Goal: Task Accomplishment & Management: Manage account settings

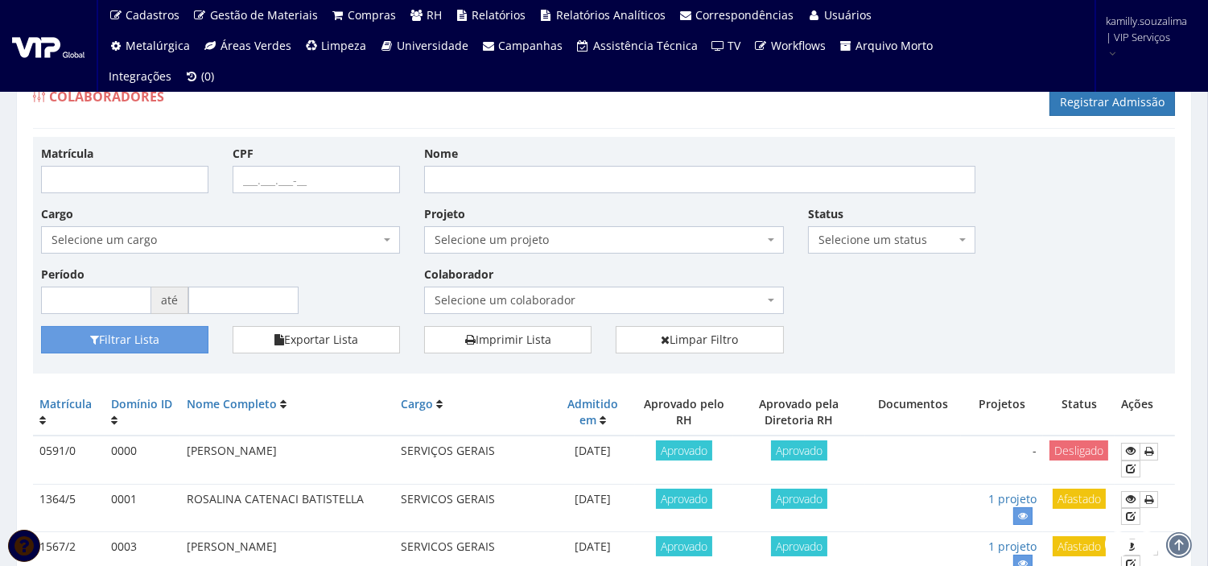
click at [649, 303] on span "Selecione um colaborador" at bounding box center [599, 300] width 328 height 16
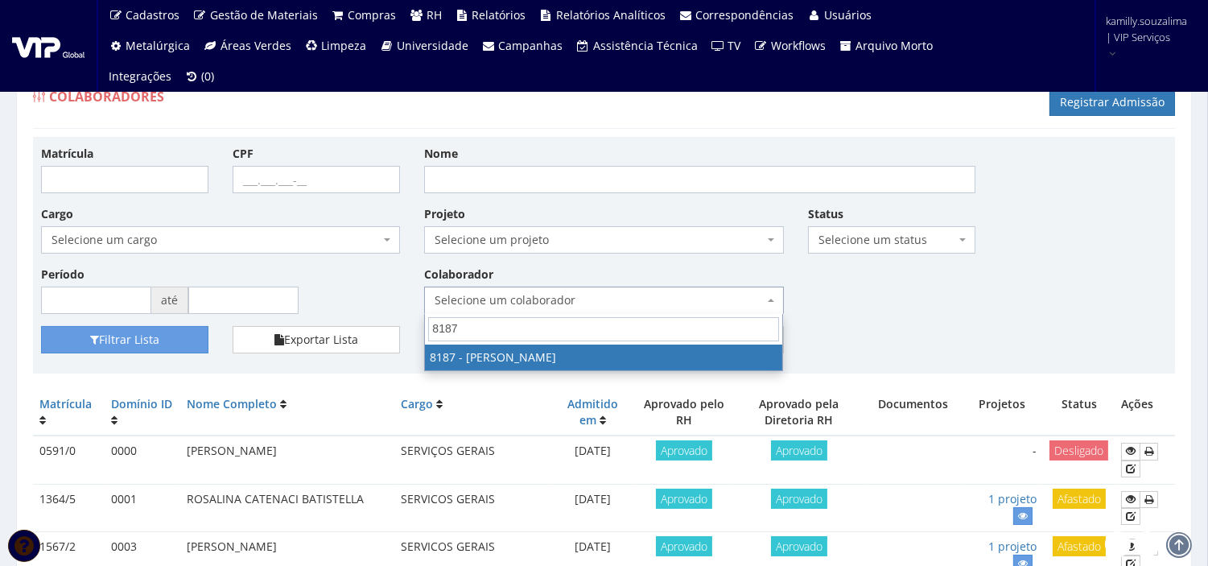
type input "8187"
select select "4101"
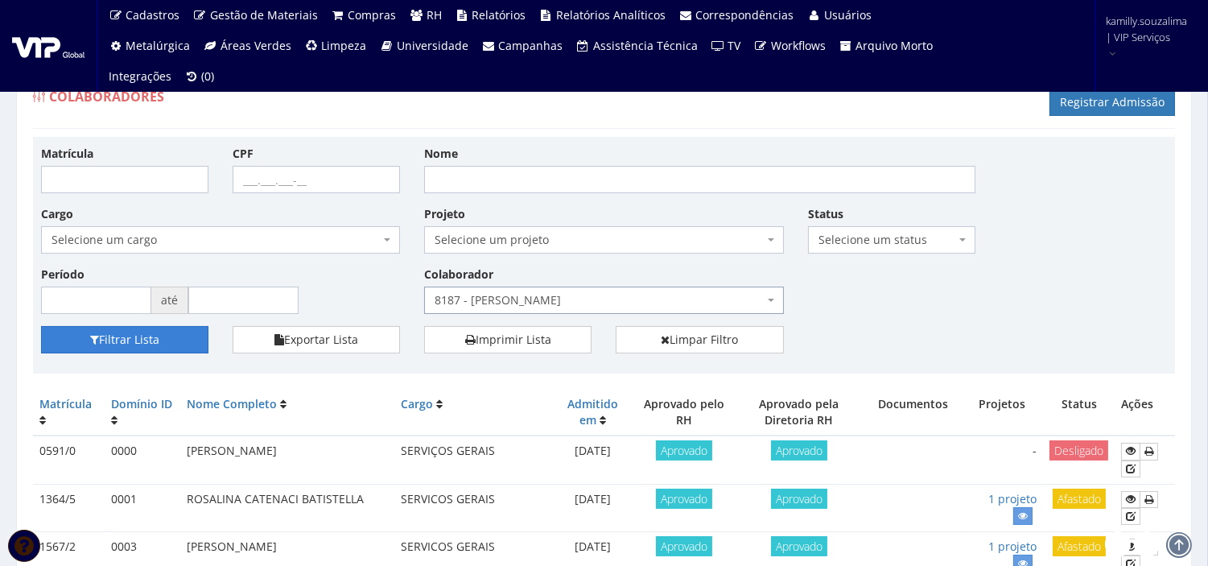
click at [159, 340] on button "Filtrar Lista" at bounding box center [124, 339] width 167 height 27
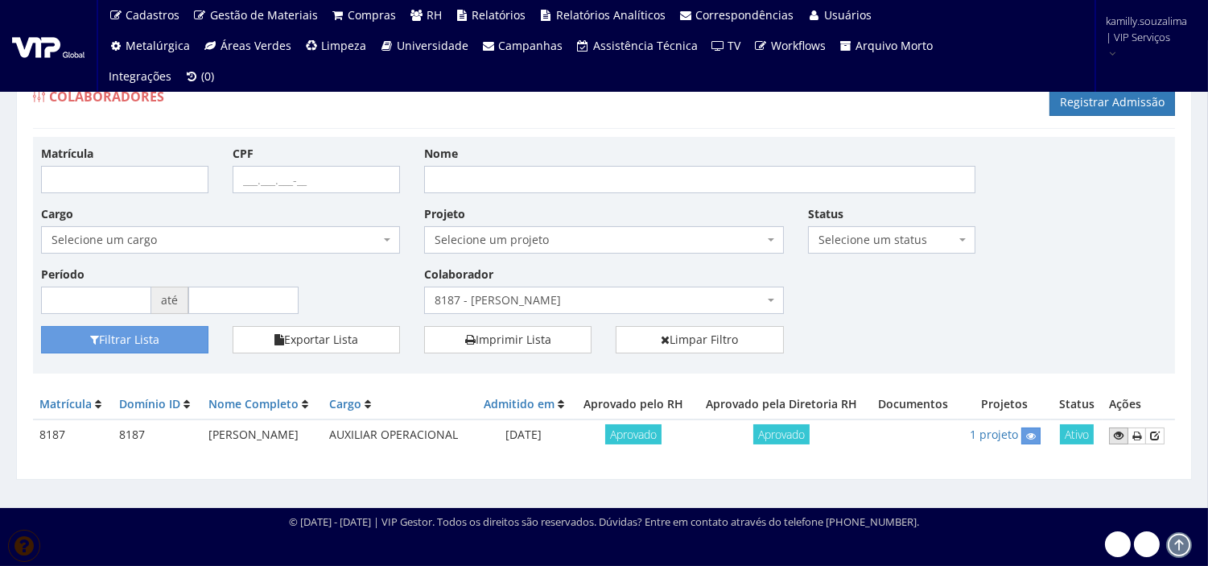
click at [1120, 441] on icon at bounding box center [1119, 435] width 10 height 11
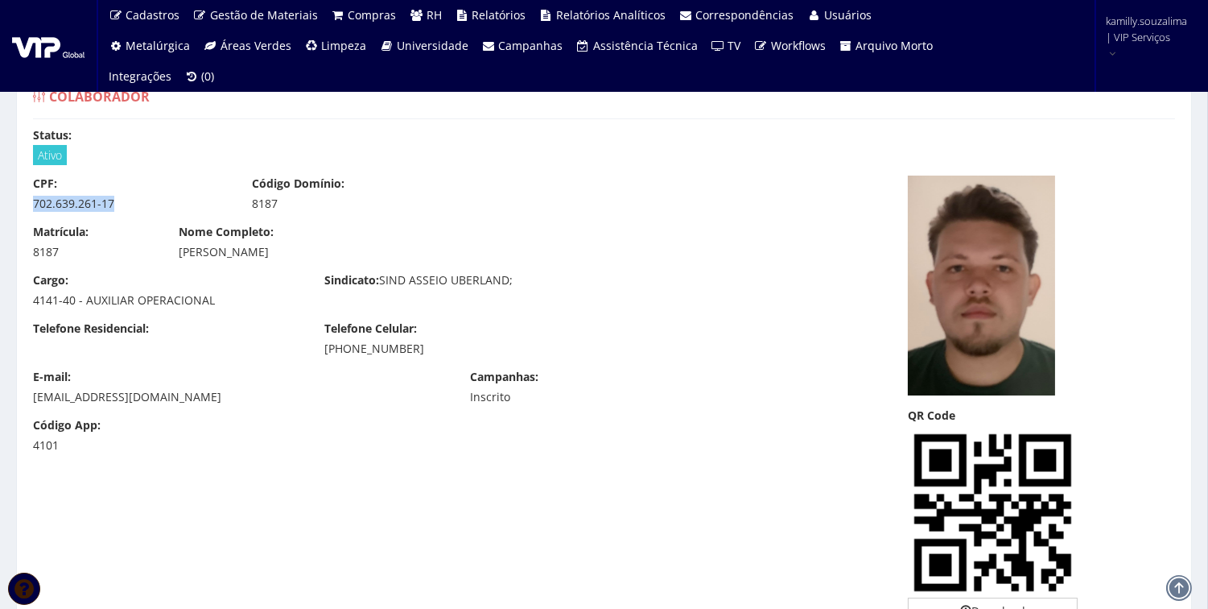
drag, startPoint x: 111, startPoint y: 202, endPoint x: 27, endPoint y: 205, distance: 84.6
click at [27, 205] on div "CPF: 702.639.261-17" at bounding box center [130, 193] width 219 height 36
copy div "702.639.261-17"
drag, startPoint x: 390, startPoint y: 254, endPoint x: 228, endPoint y: 256, distance: 162.6
click at [228, 256] on div "ARTHUR ANDRADE RODRIGUES DE LIRA" at bounding box center [458, 252] width 559 height 16
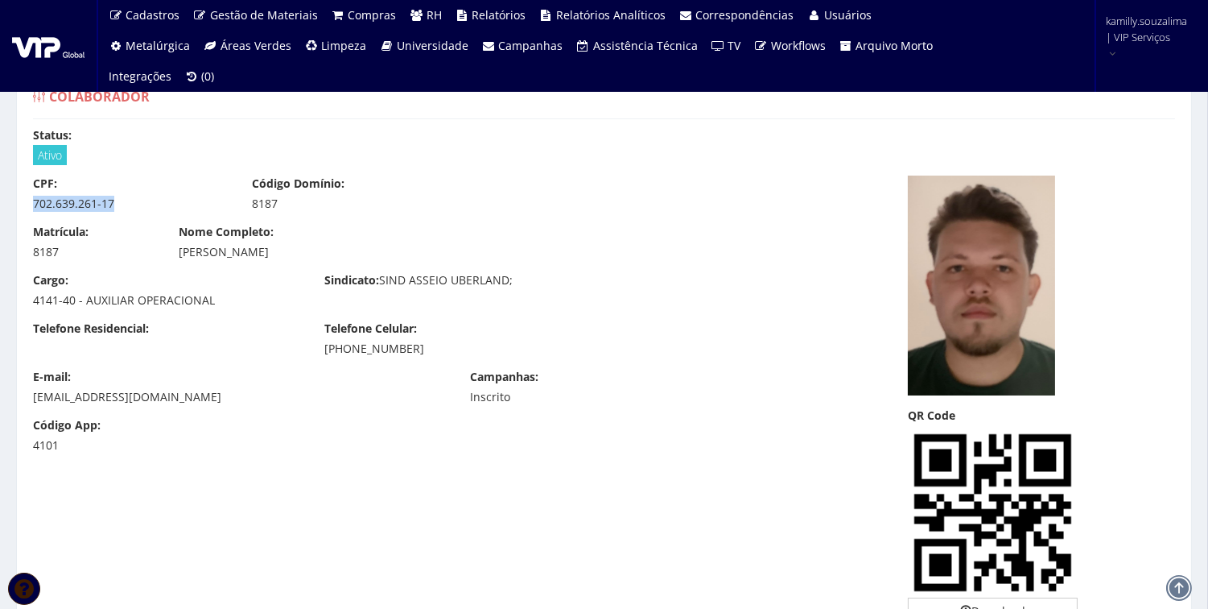
copy div "ANDRADE RODRIGUES DE LIRA"
drag, startPoint x: 124, startPoint y: 200, endPoint x: 25, endPoint y: 203, distance: 99.1
click at [25, 203] on div "CPF: 702.639.261-17" at bounding box center [130, 193] width 219 height 36
copy div "702.639.261-17"
drag, startPoint x: 368, startPoint y: 348, endPoint x: 306, endPoint y: 350, distance: 62.0
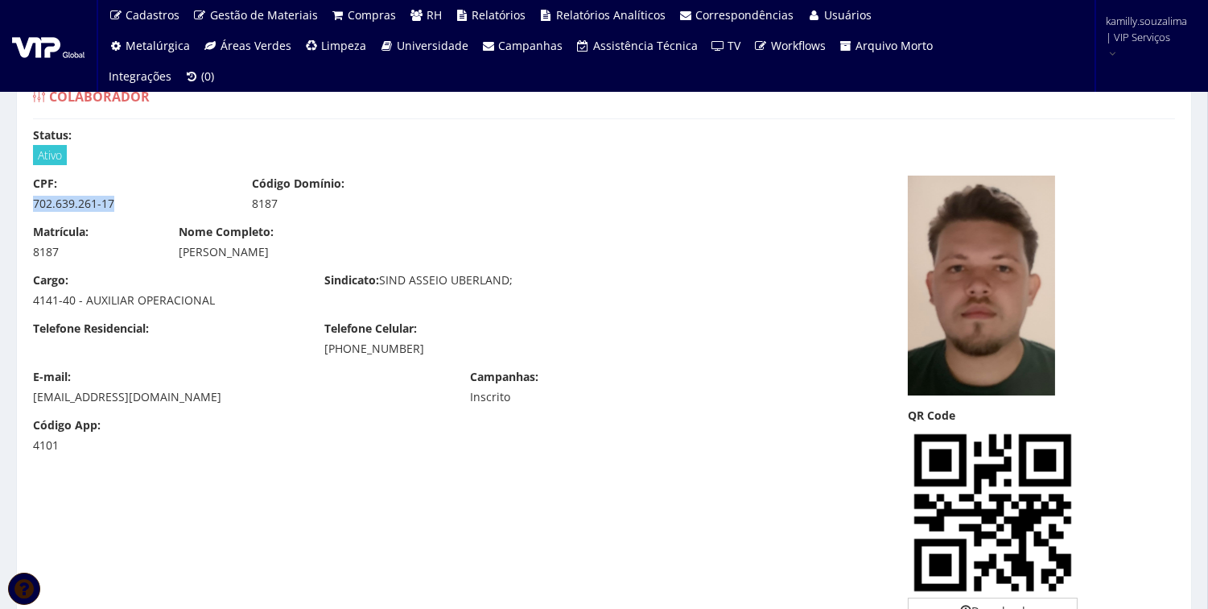
click at [306, 350] on div "Telefone Residencial: Telefone Celular: (64) 99232-1106" at bounding box center [458, 344] width 875 height 48
drag, startPoint x: 187, startPoint y: 396, endPoint x: 19, endPoint y: 406, distance: 168.5
copy div "arthur023456@gmail.com"
drag, startPoint x: 125, startPoint y: 197, endPoint x: -19, endPoint y: 204, distance: 143.5
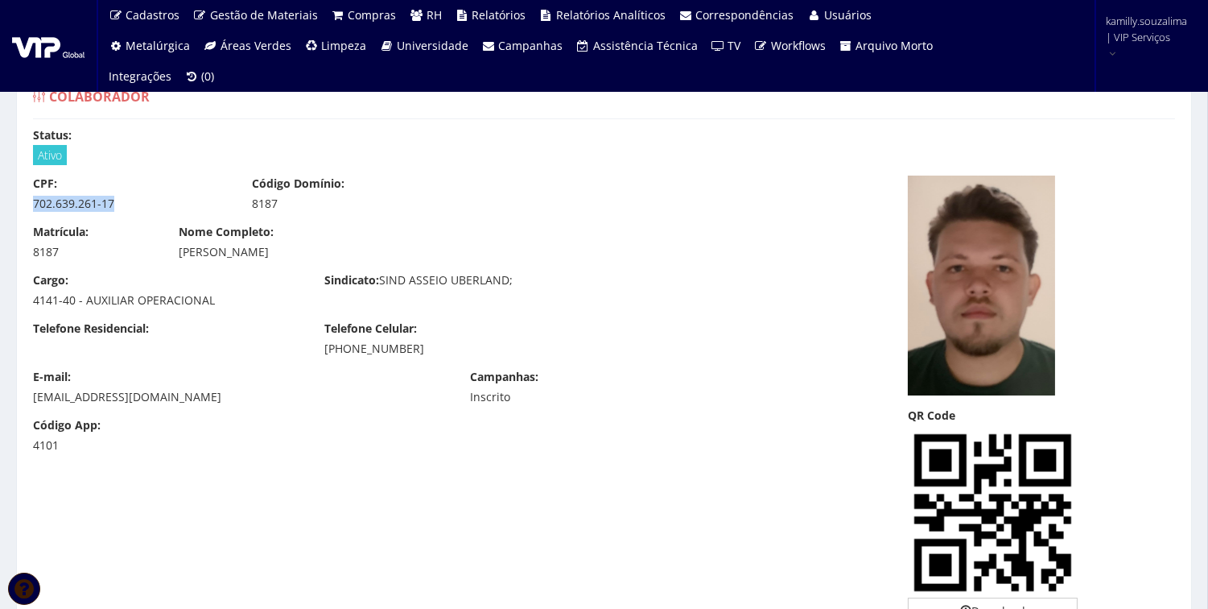
click at [0, 204] on html "Cadastros Clientes Unidades Subclientes Unidades de Subclientes Projetos Vagas …" at bounding box center [604, 304] width 1208 height 609
copy div "702.639.261-17"
drag, startPoint x: 392, startPoint y: 248, endPoint x: 166, endPoint y: 262, distance: 226.6
click at [166, 262] on div "Matrícula: 8187 Nome Completo: ARTHUR ANDRADE RODRIGUES DE LIRA" at bounding box center [458, 248] width 875 height 48
copy div "Nome Completo: ARTHUR ANDRADE RODRIGUES DE LIRA"
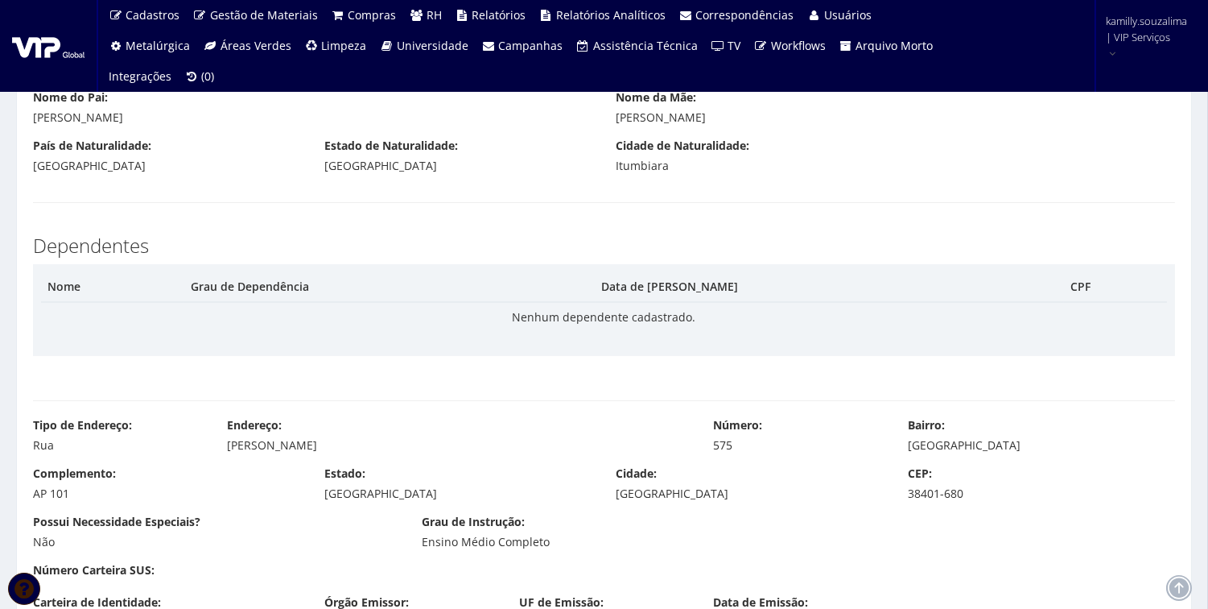
scroll to position [1192, 0]
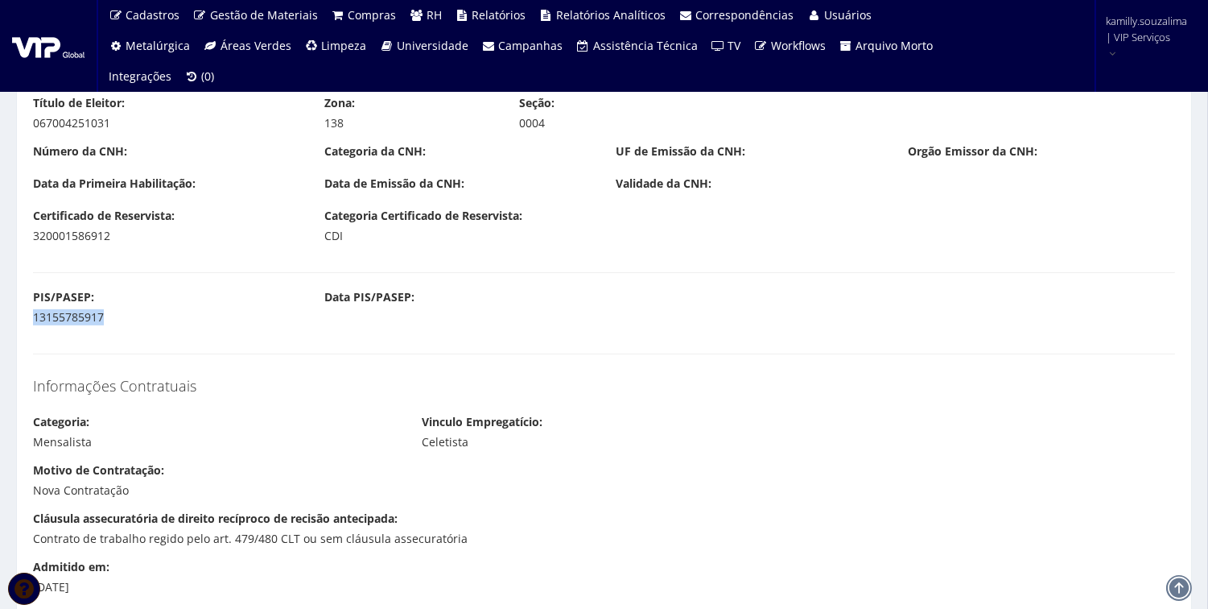
drag, startPoint x: 127, startPoint y: 320, endPoint x: 1, endPoint y: 324, distance: 126.4
copy div "13155785917"
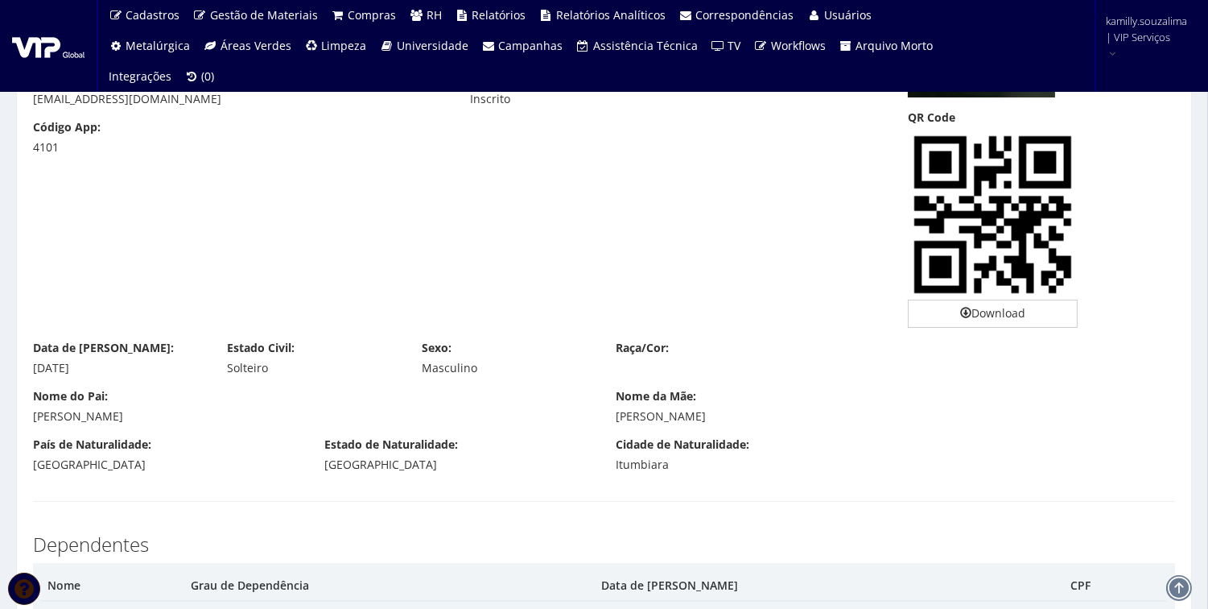
scroll to position [0, 0]
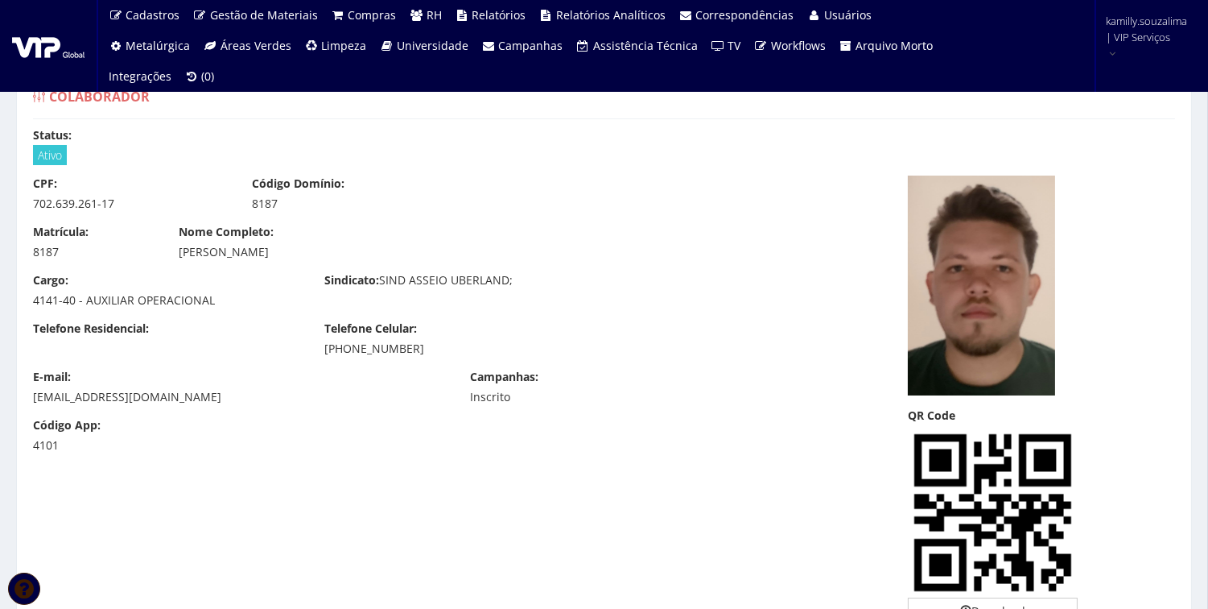
drag, startPoint x: 408, startPoint y: 349, endPoint x: 316, endPoint y: 342, distance: 92.8
click at [316, 342] on div "Telefone Celular: (64) 99232-1106" at bounding box center [457, 338] width 291 height 36
copy div "(64) 99232-1106"
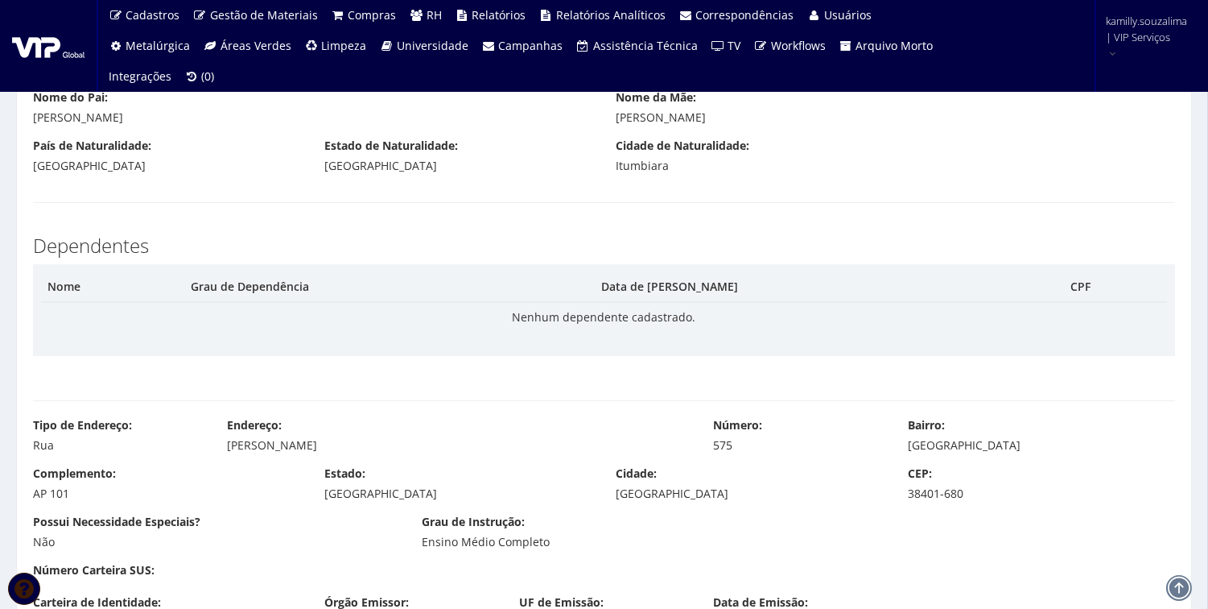
scroll to position [298, 0]
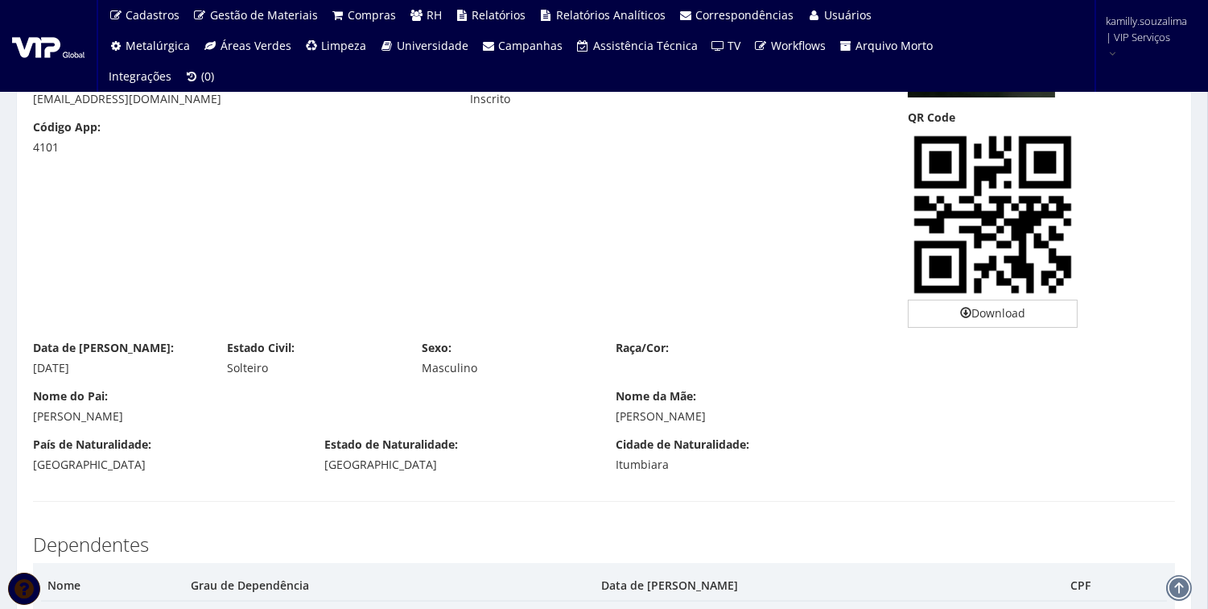
drag, startPoint x: 204, startPoint y: 416, endPoint x: 18, endPoint y: 429, distance: 186.4
copy div "CELIO RODRIGUES DE LIRA"
drag, startPoint x: 822, startPoint y: 409, endPoint x: 615, endPoint y: 419, distance: 207.1
click at [615, 419] on div "Nome da Mãe: JOANA DAR'C MARTINS DE ANDRADE" at bounding box center [896, 406] width 584 height 36
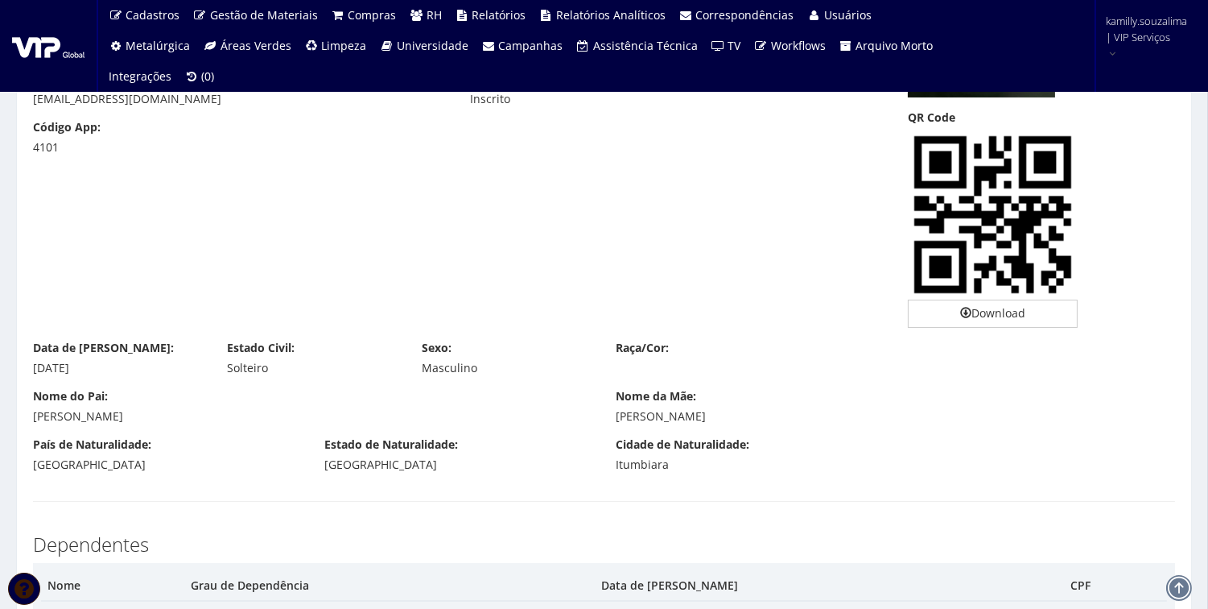
copy div "JOANA DAR'C MARTINS DE ANDRADE"
drag, startPoint x: 173, startPoint y: 101, endPoint x: 20, endPoint y: 108, distance: 153.1
click at [21, 108] on div "E-mail: arthur023456@gmail.com Campanhas: Inscrito" at bounding box center [458, 95] width 875 height 48
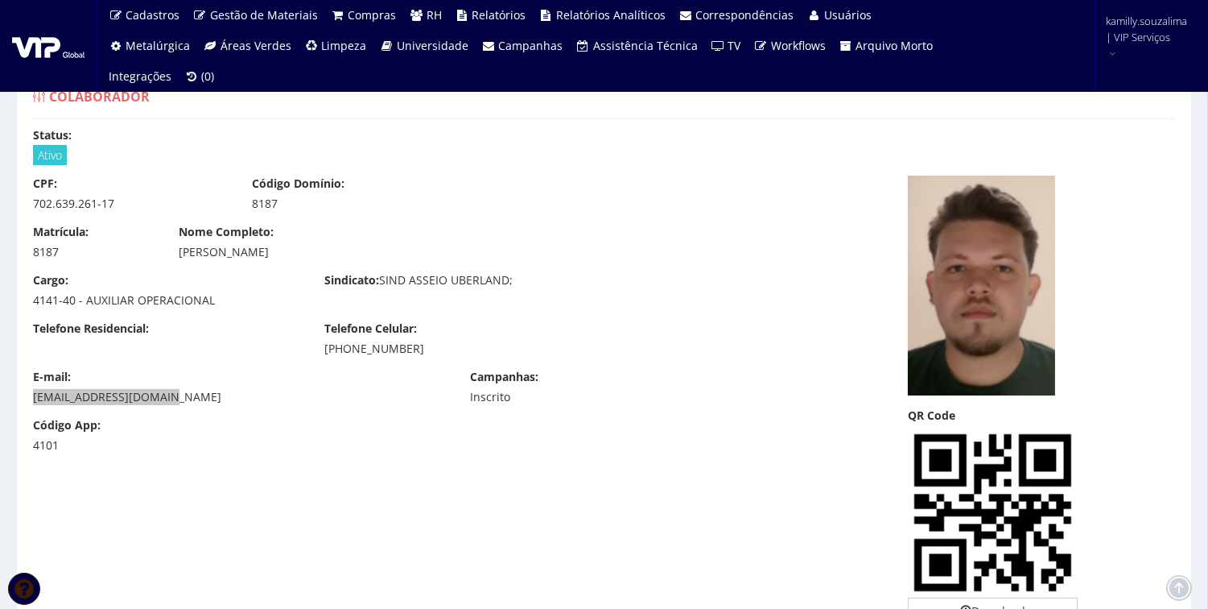
scroll to position [596, 0]
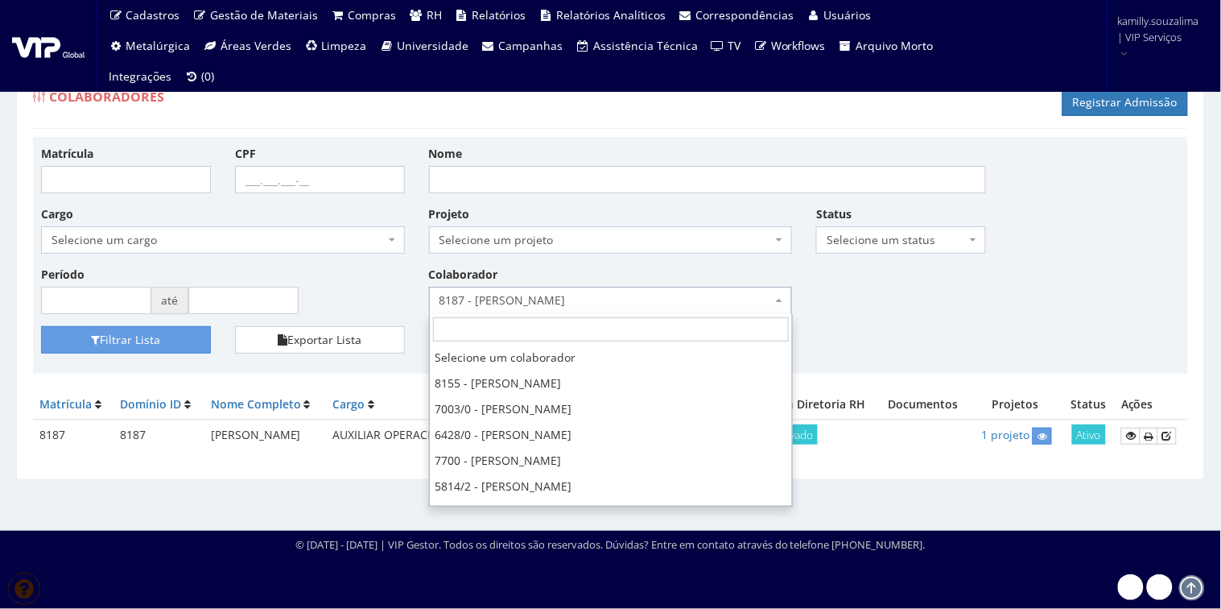
click at [600, 293] on span "8187 - [PERSON_NAME]" at bounding box center [605, 300] width 333 height 16
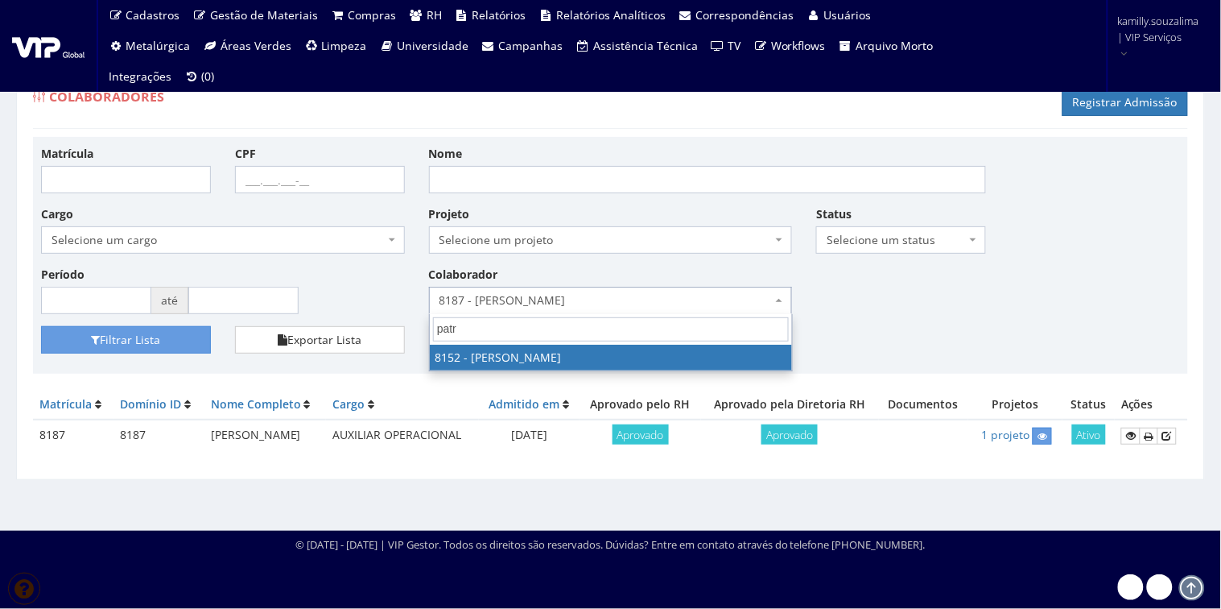
type input "patr"
select select "3872"
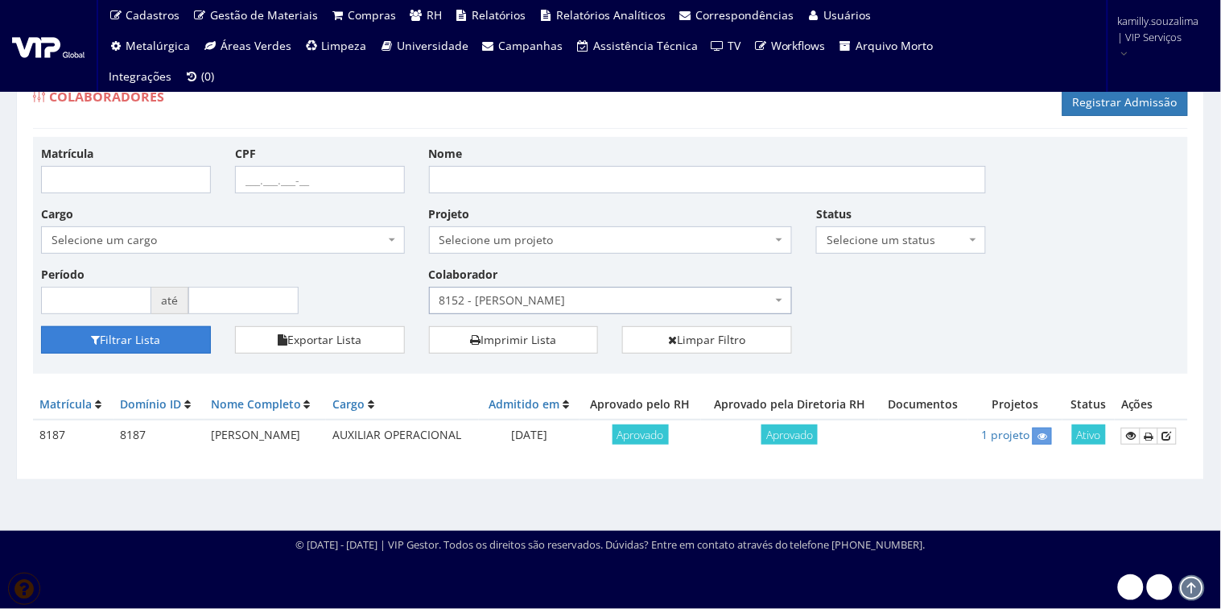
click at [197, 343] on button "Filtrar Lista" at bounding box center [126, 339] width 170 height 27
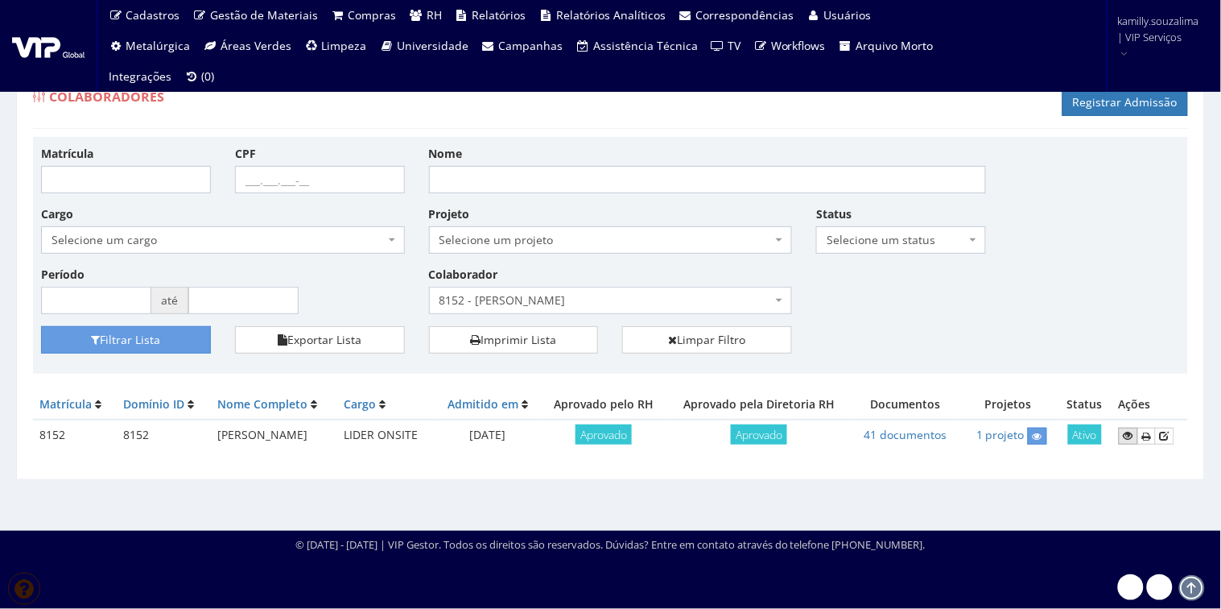
click at [1130, 435] on icon at bounding box center [1129, 435] width 10 height 11
click at [524, 302] on span "8152 - [PERSON_NAME]" at bounding box center [605, 300] width 333 height 16
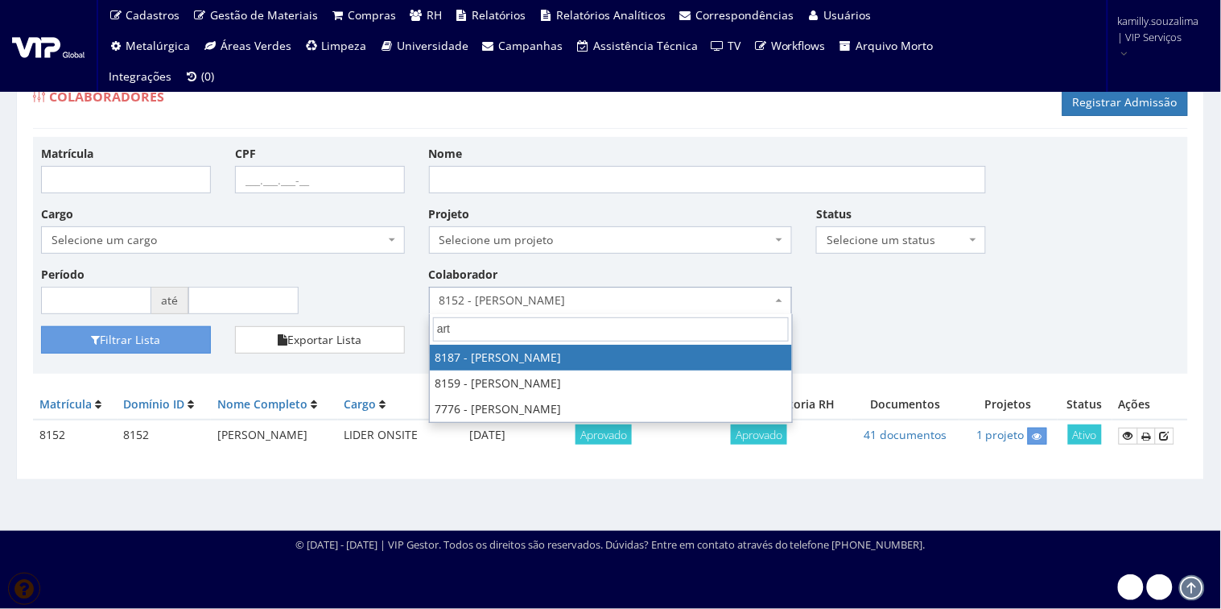
type input "art"
drag, startPoint x: 529, startPoint y: 352, endPoint x: 504, endPoint y: 356, distance: 25.3
select select "4101"
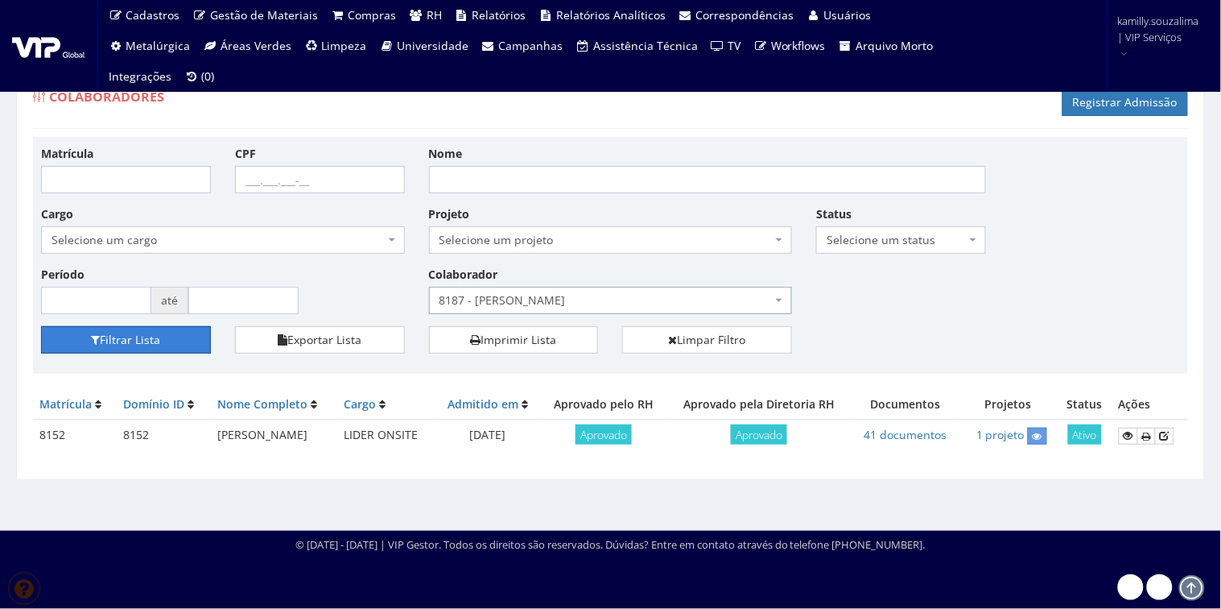
drag, startPoint x: 188, startPoint y: 338, endPoint x: 212, endPoint y: 348, distance: 26.0
click at [191, 340] on button "Filtrar Lista" at bounding box center [126, 339] width 170 height 27
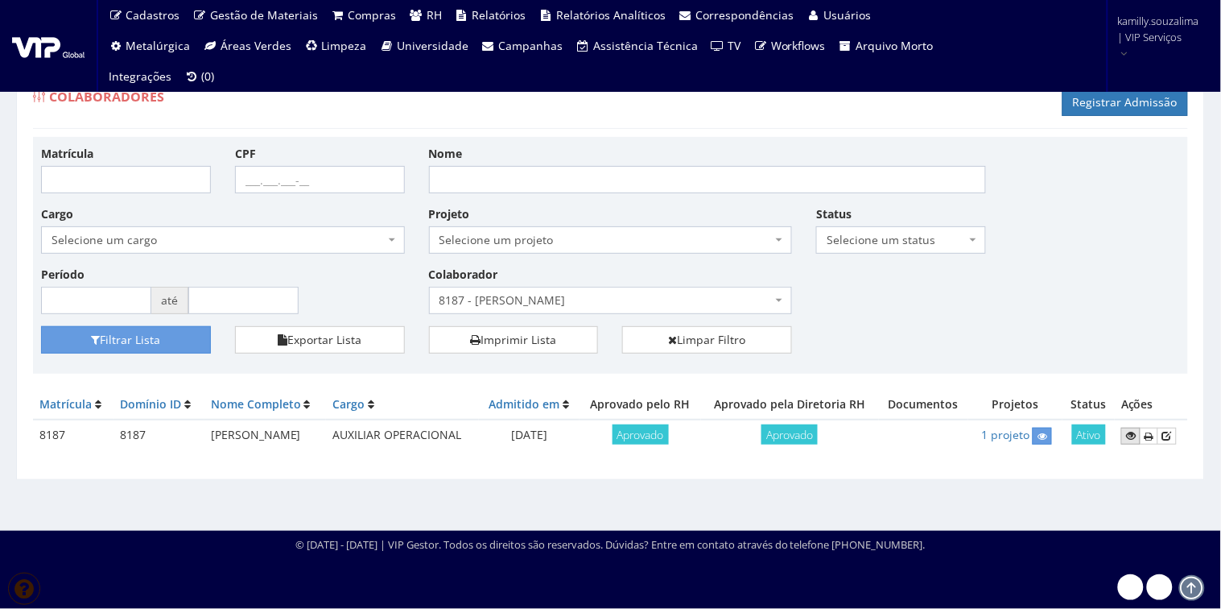
click at [1136, 441] on icon at bounding box center [1131, 435] width 10 height 11
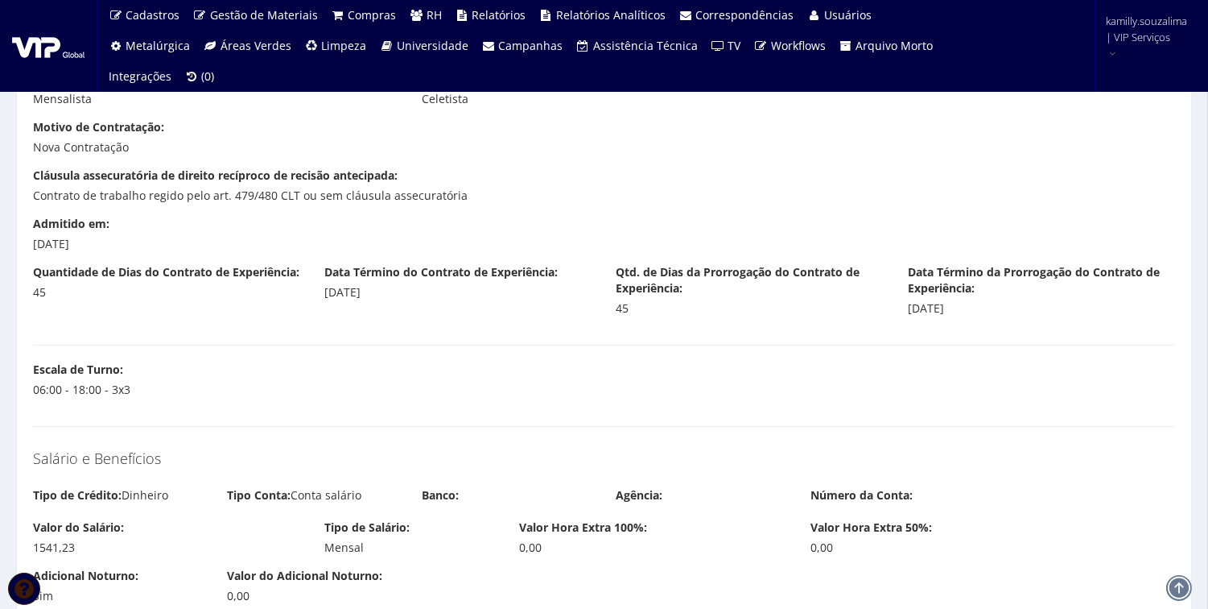
scroll to position [1540, 0]
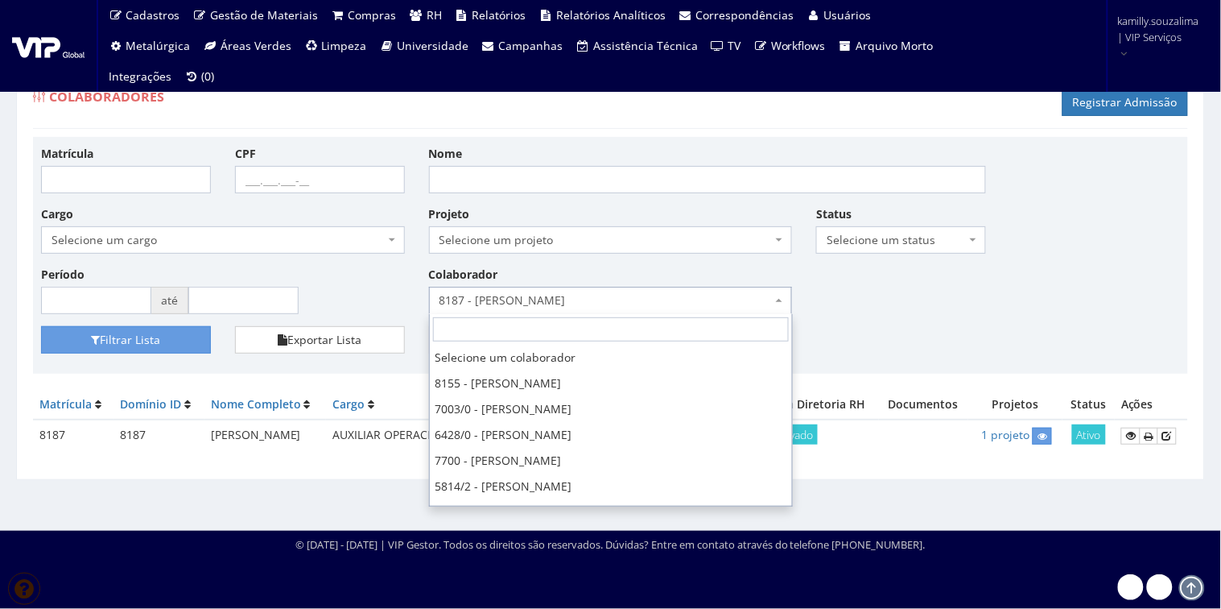
click at [479, 306] on span "8187 - [PERSON_NAME]" at bounding box center [605, 300] width 333 height 16
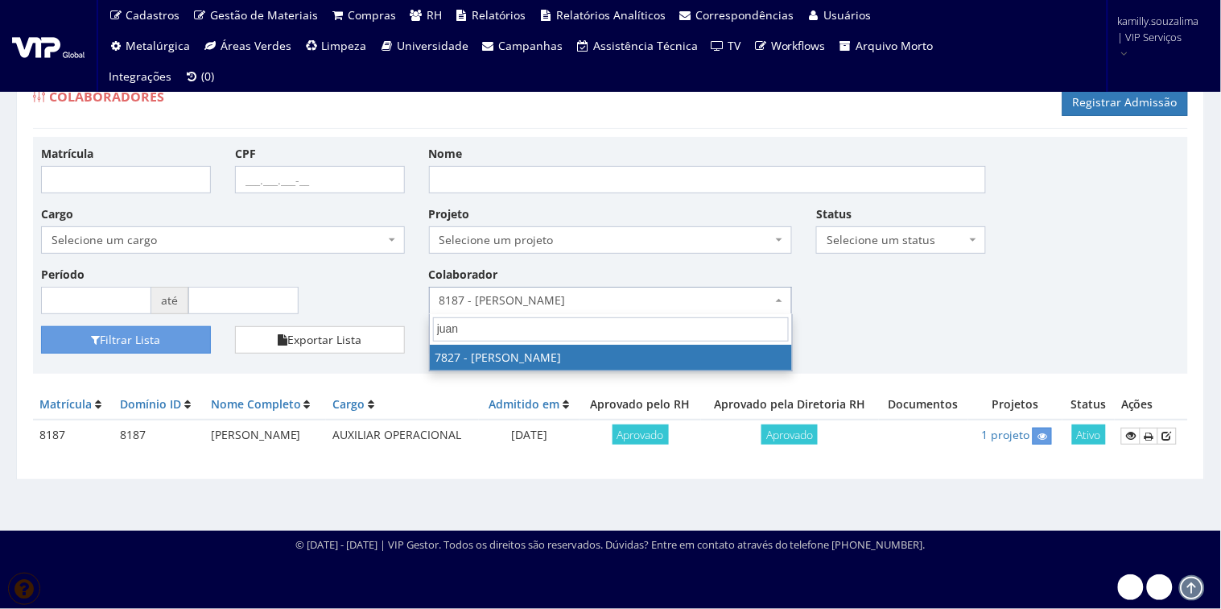
type input "juan"
drag, startPoint x: 504, startPoint y: 351, endPoint x: 285, endPoint y: 384, distance: 221.4
select select "2646"
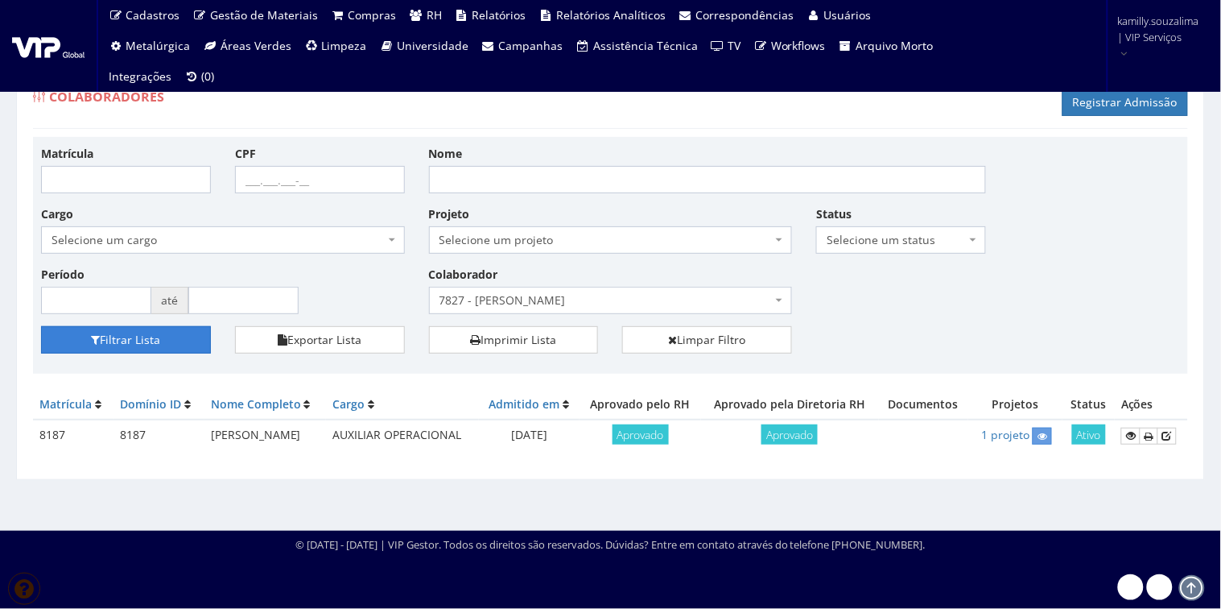
click at [186, 346] on button "Filtrar Lista" at bounding box center [126, 339] width 170 height 27
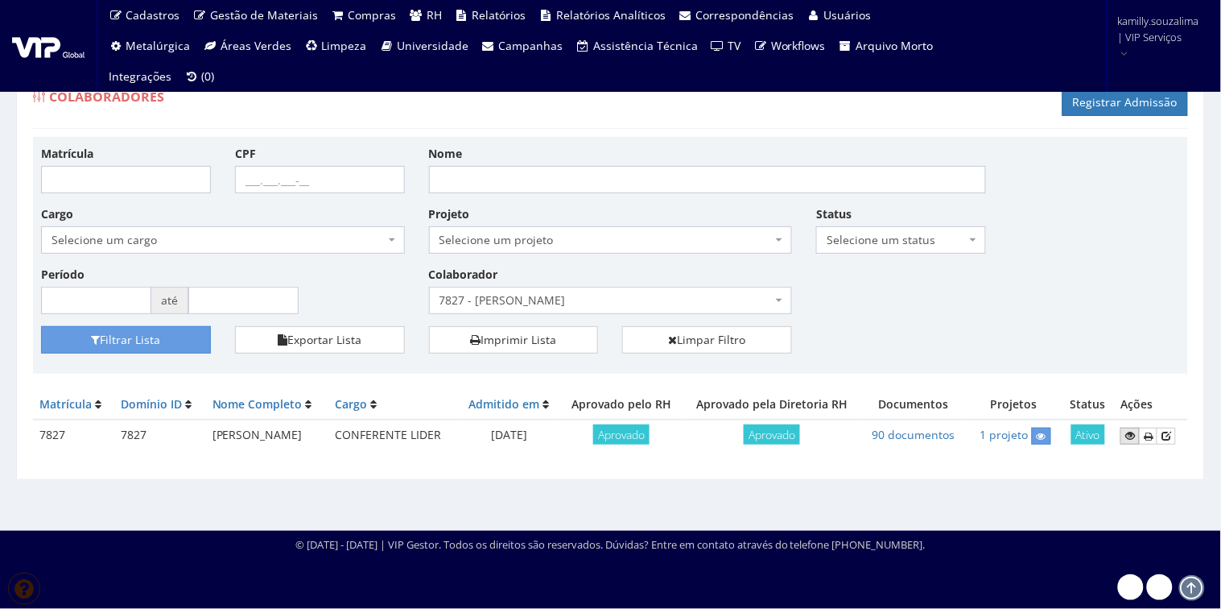
click at [1130, 443] on link at bounding box center [1129, 435] width 19 height 17
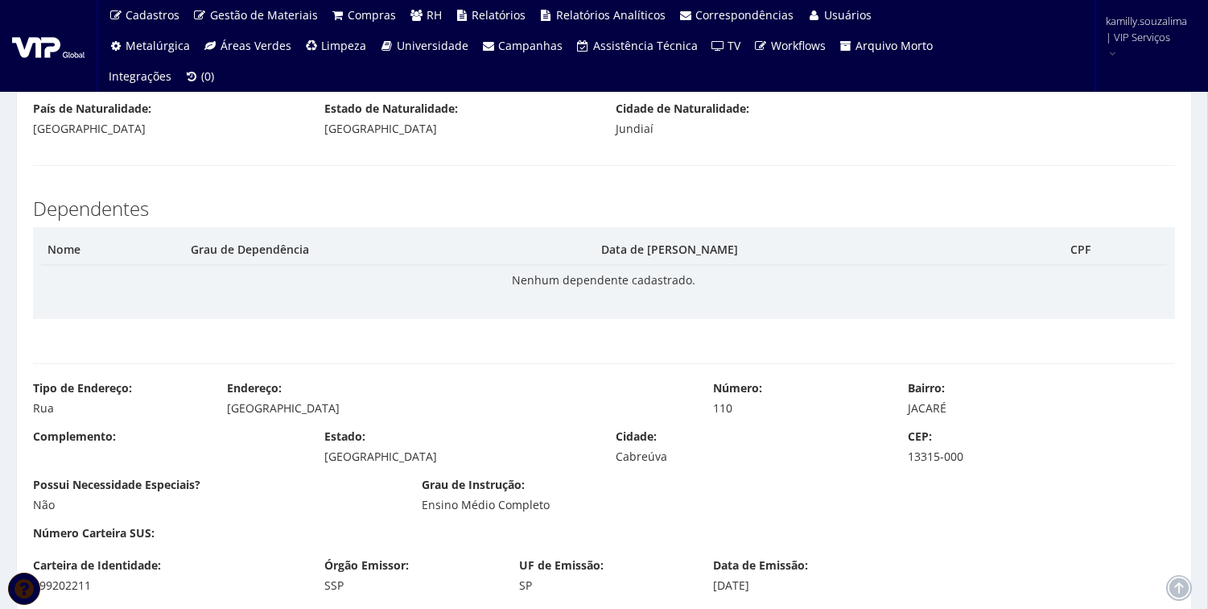
scroll to position [298, 0]
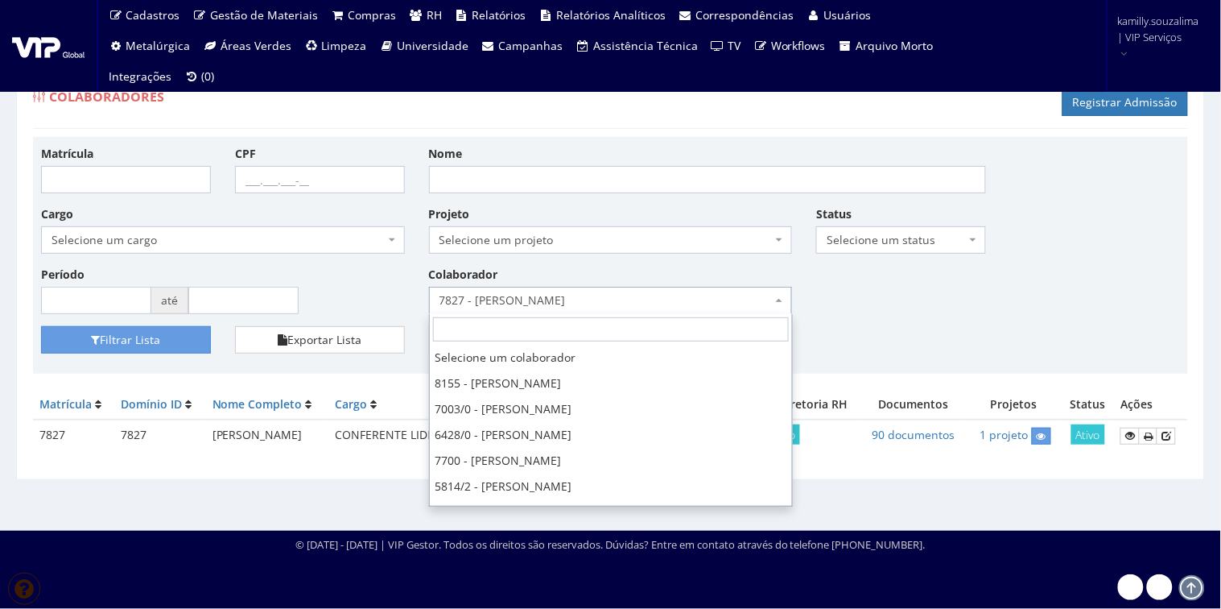
click at [507, 295] on span "7827 - [PERSON_NAME]" at bounding box center [605, 300] width 333 height 16
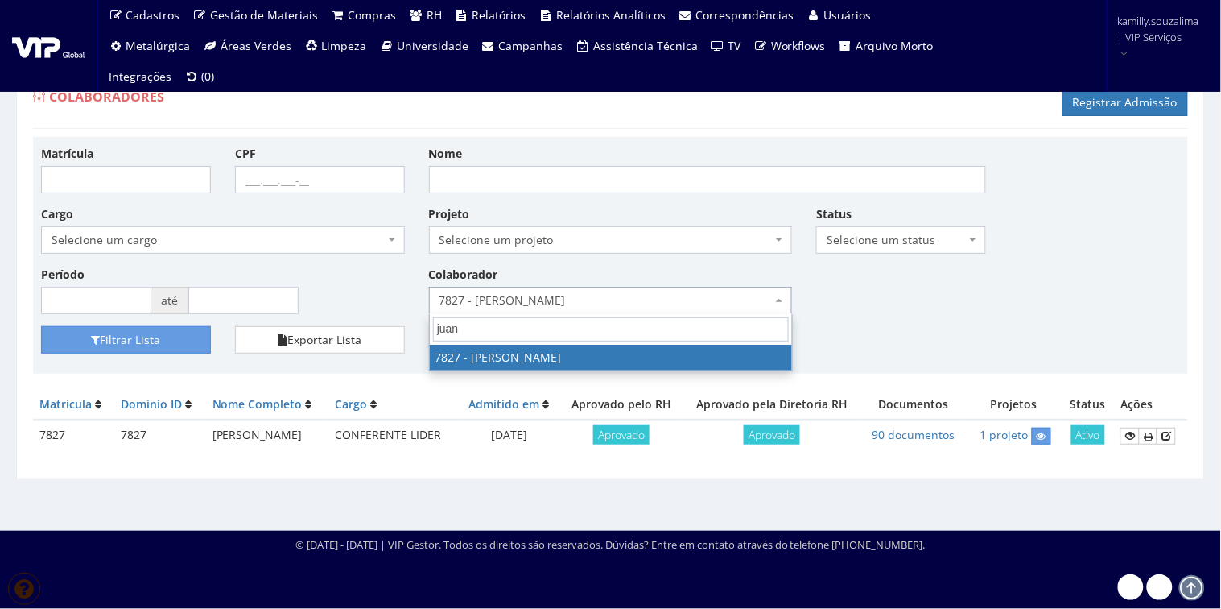
type input "juan p"
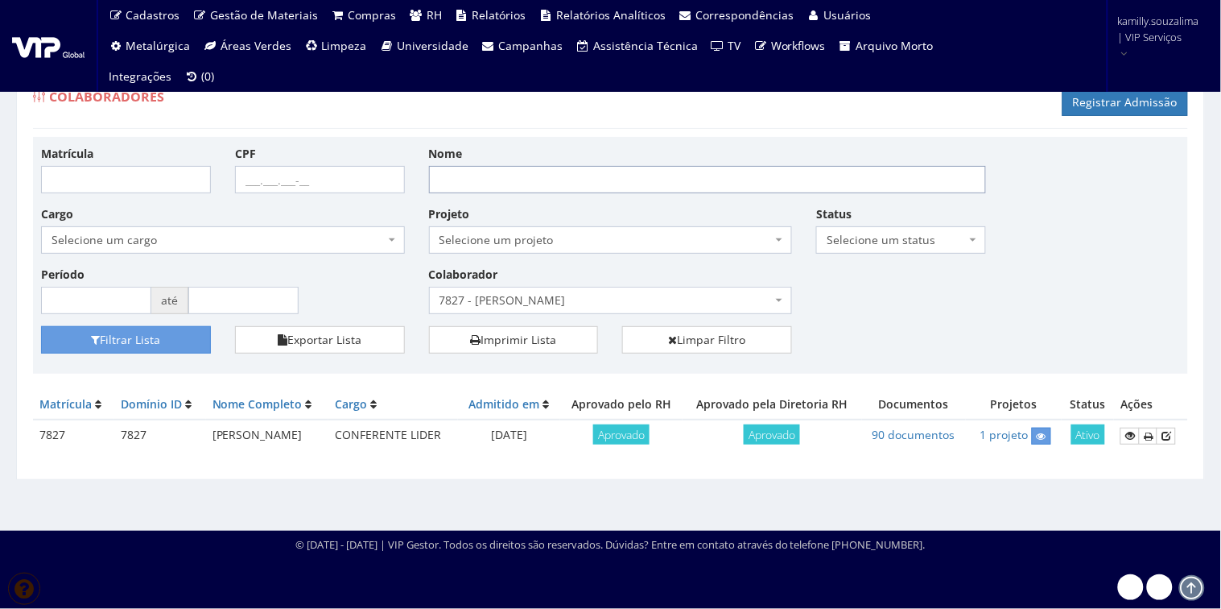
click at [507, 179] on input "Nome" at bounding box center [708, 179] width 558 height 27
type input "JUAN PABLO CABRAL TEIXEIRA"
click at [141, 336] on button "Filtrar Lista" at bounding box center [126, 339] width 170 height 27
drag, startPoint x: 516, startPoint y: 287, endPoint x: 521, endPoint y: 295, distance: 8.7
click at [516, 287] on span "7827 - [PERSON_NAME]" at bounding box center [611, 300] width 364 height 27
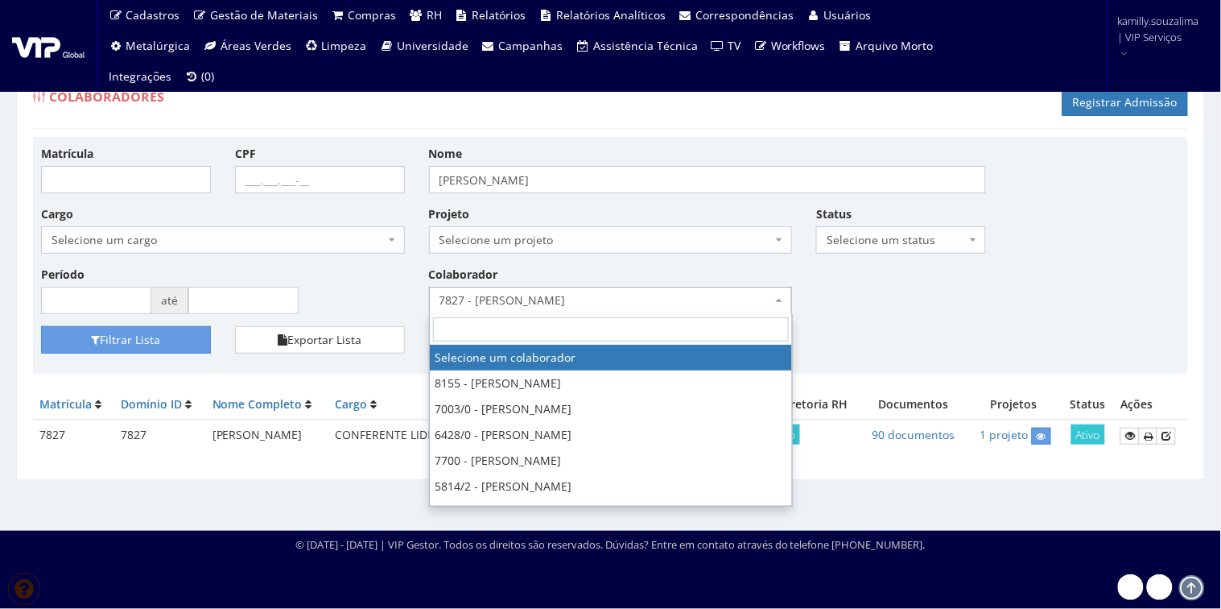
drag, startPoint x: 658, startPoint y: 344, endPoint x: 241, endPoint y: 386, distance: 418.3
select select
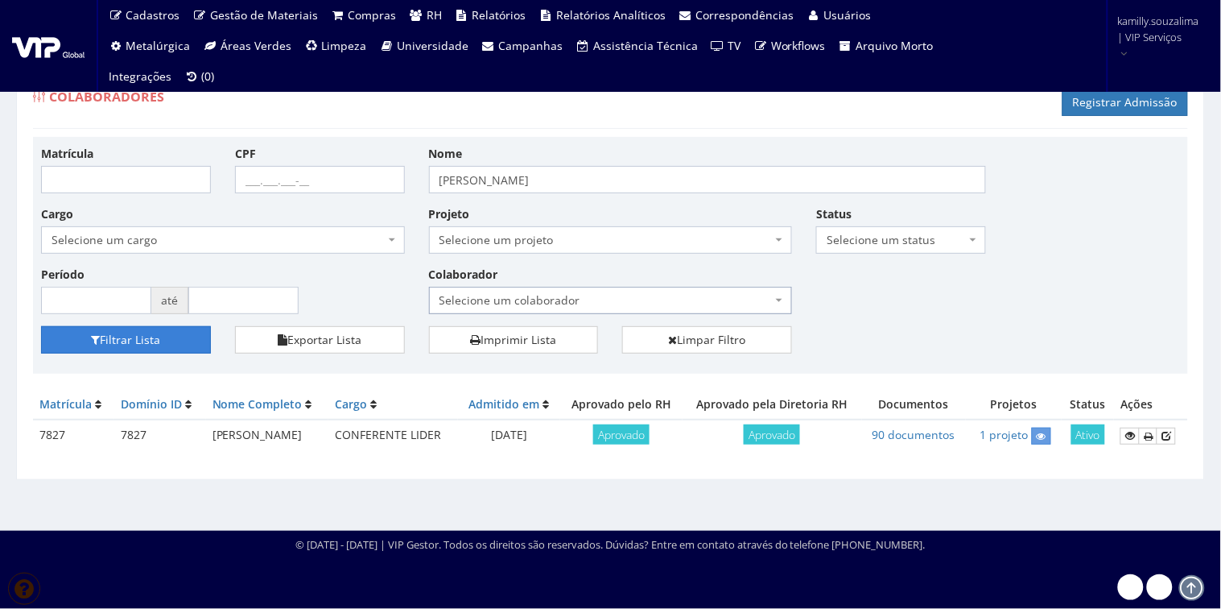
click at [180, 353] on button "Filtrar Lista" at bounding box center [126, 339] width 170 height 27
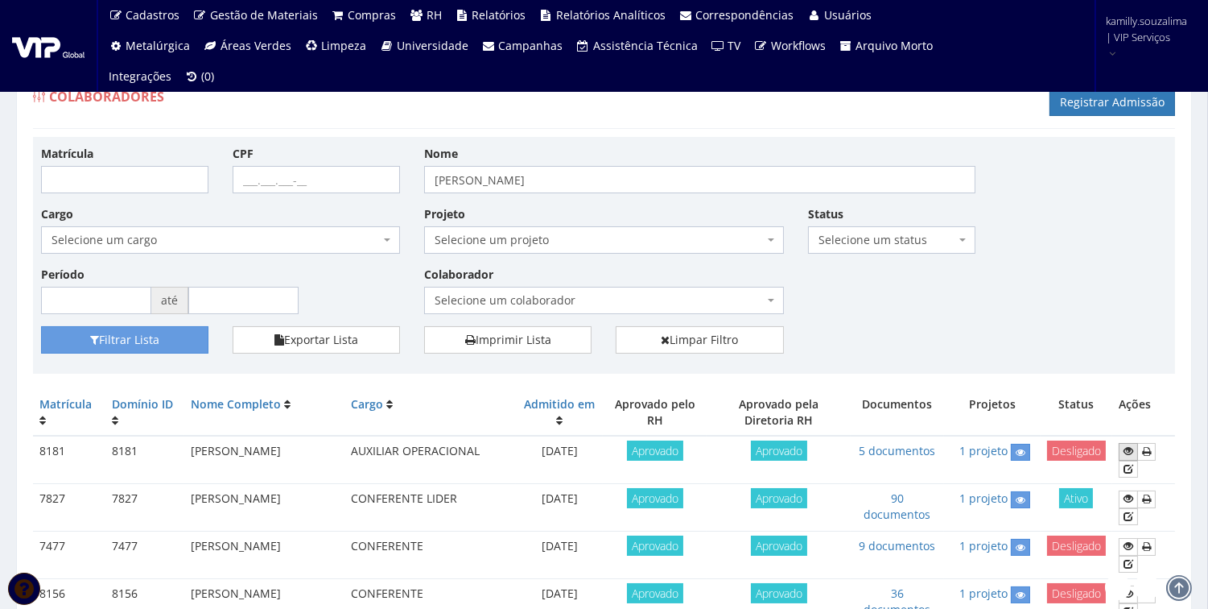
click at [1128, 446] on icon at bounding box center [1129, 450] width 10 height 11
drag, startPoint x: 652, startPoint y: 177, endPoint x: 364, endPoint y: 184, distance: 288.2
click at [364, 184] on div "Matrícula CPF Nome JUAN PABLO CABRAL TEIXEIRA Cargo Selecione um cargo G0610 D0…" at bounding box center [604, 235] width 1150 height 181
click at [472, 293] on span "Selecione um colaborador" at bounding box center [599, 300] width 328 height 16
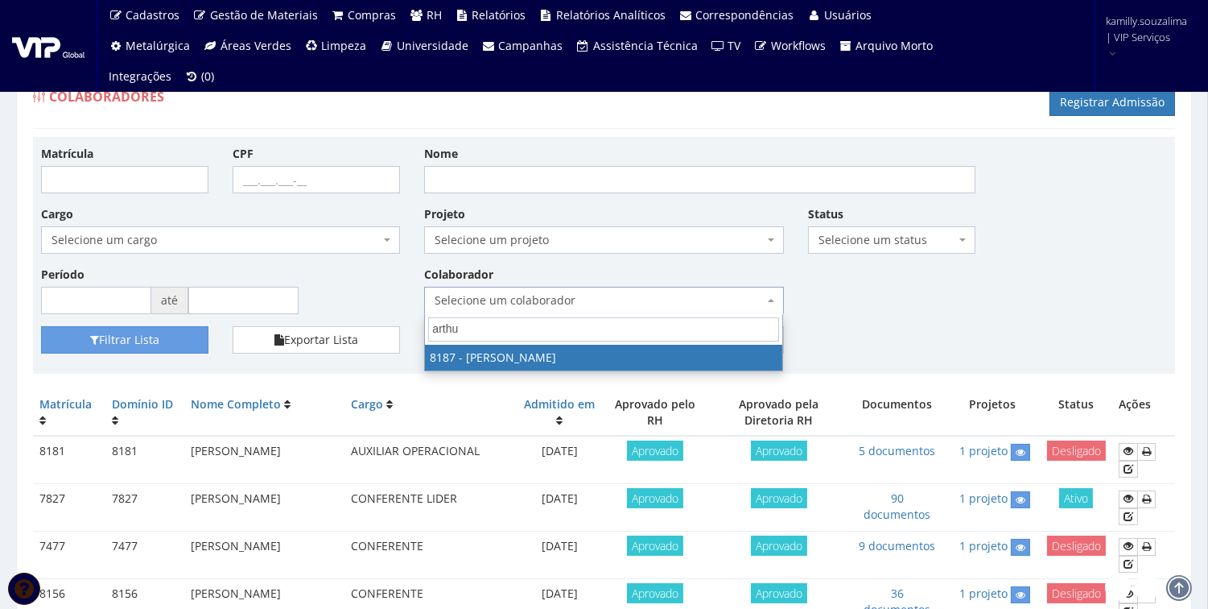
type input "arthu"
drag, startPoint x: 475, startPoint y: 349, endPoint x: 456, endPoint y: 349, distance: 18.5
select select "4101"
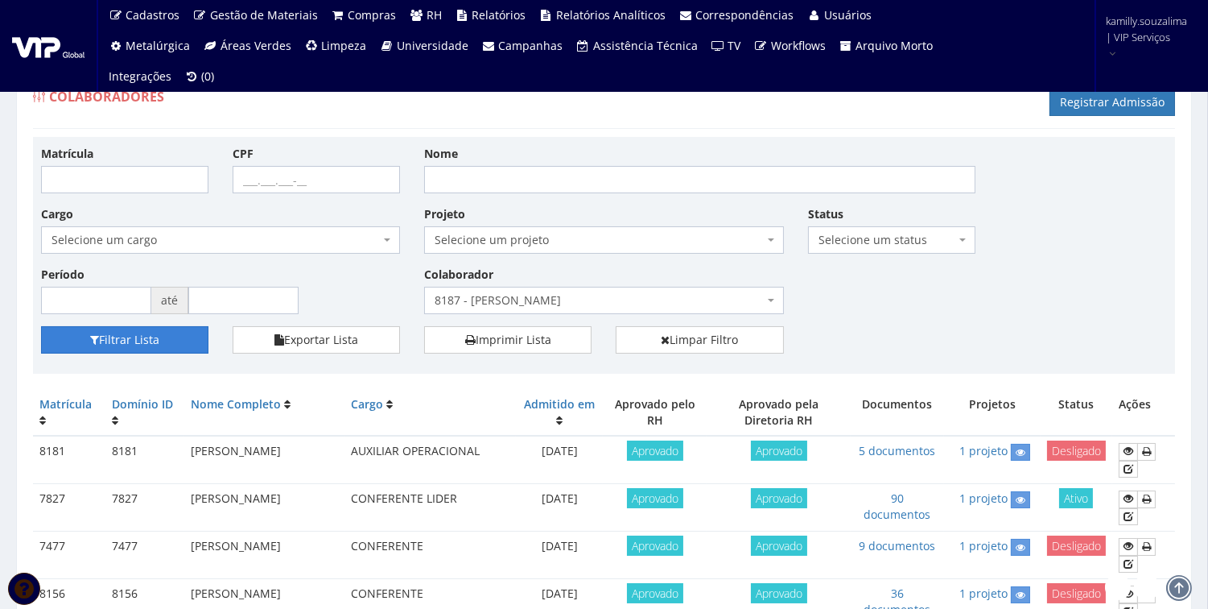
click at [186, 335] on button "Filtrar Lista" at bounding box center [124, 339] width 167 height 27
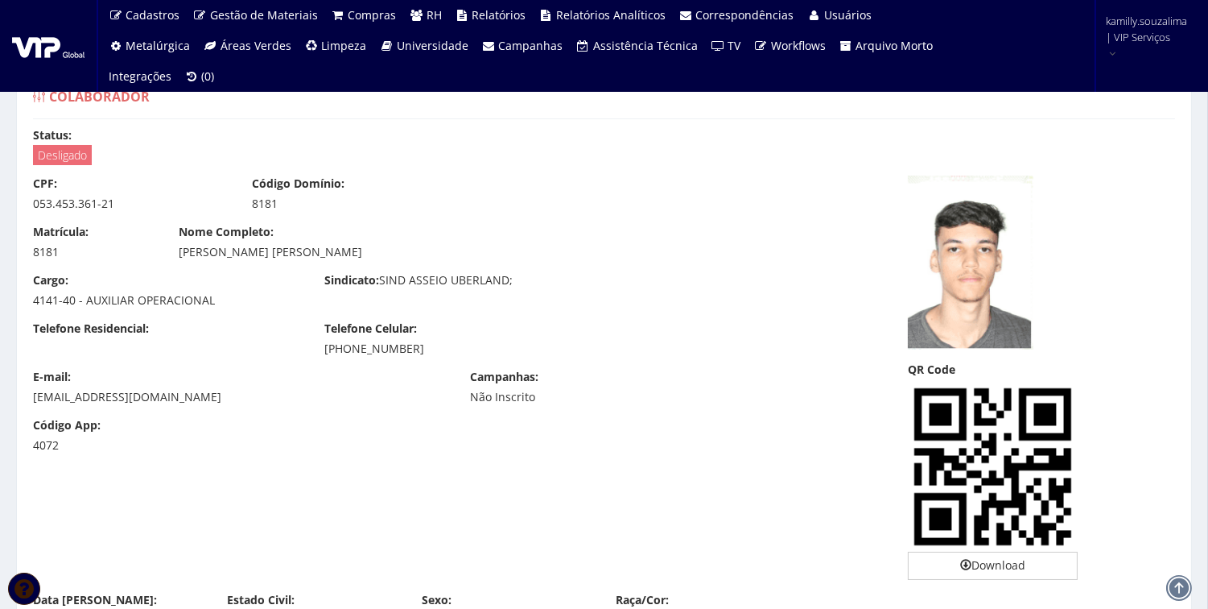
scroll to position [1192, 0]
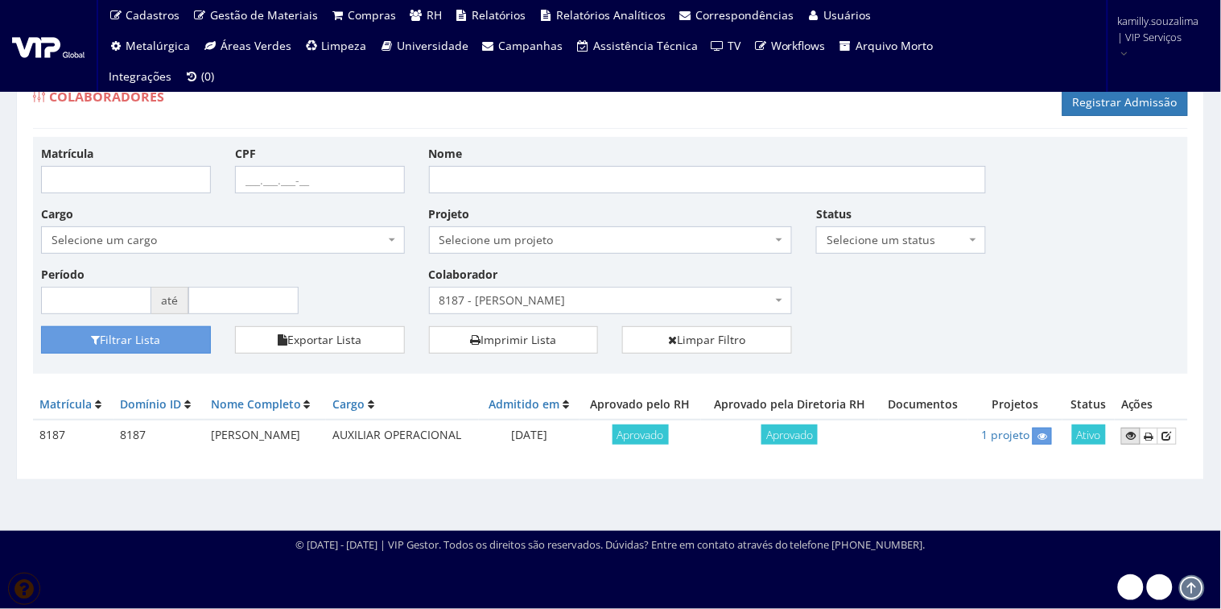
click at [1135, 441] on icon at bounding box center [1131, 435] width 10 height 11
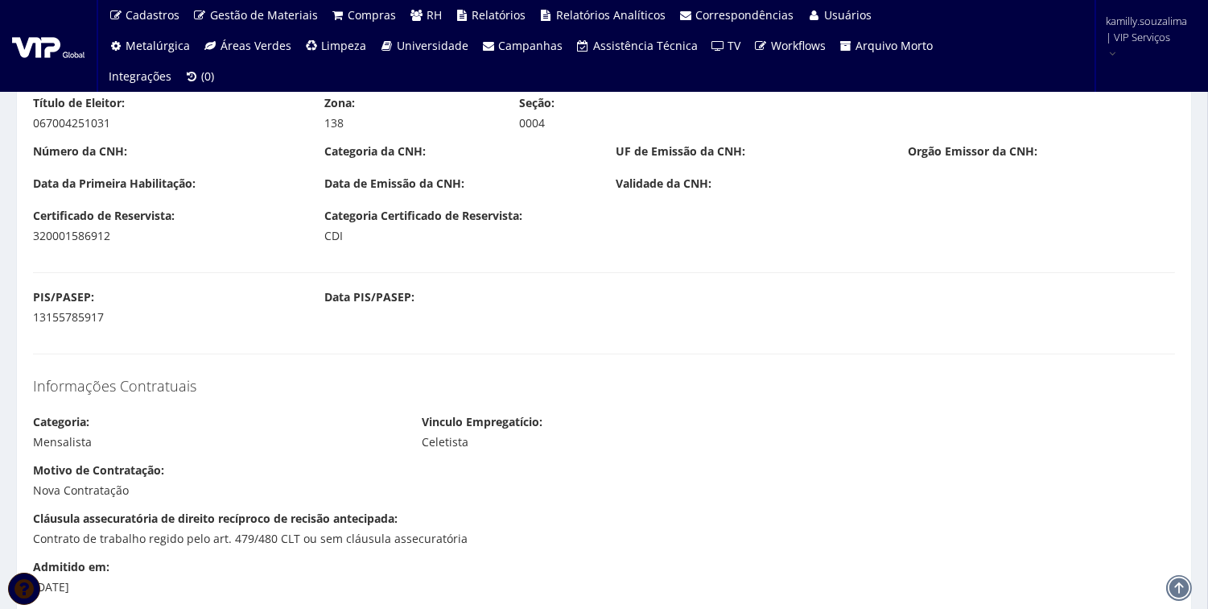
scroll to position [596, 0]
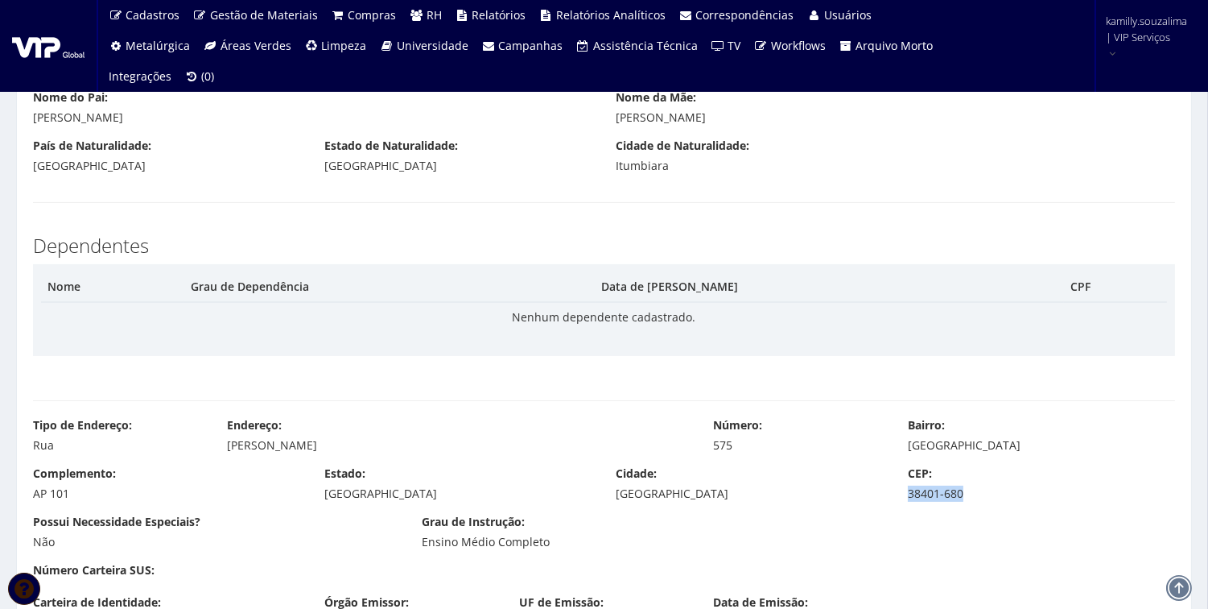
drag, startPoint x: 983, startPoint y: 487, endPoint x: 906, endPoint y: 505, distance: 79.5
click at [906, 505] on div "Complemento: AP 101 Estado: Minas Gerais Cidade: Uberlândia CEP: 38401-680" at bounding box center [604, 489] width 1166 height 48
copy div "38401-680"
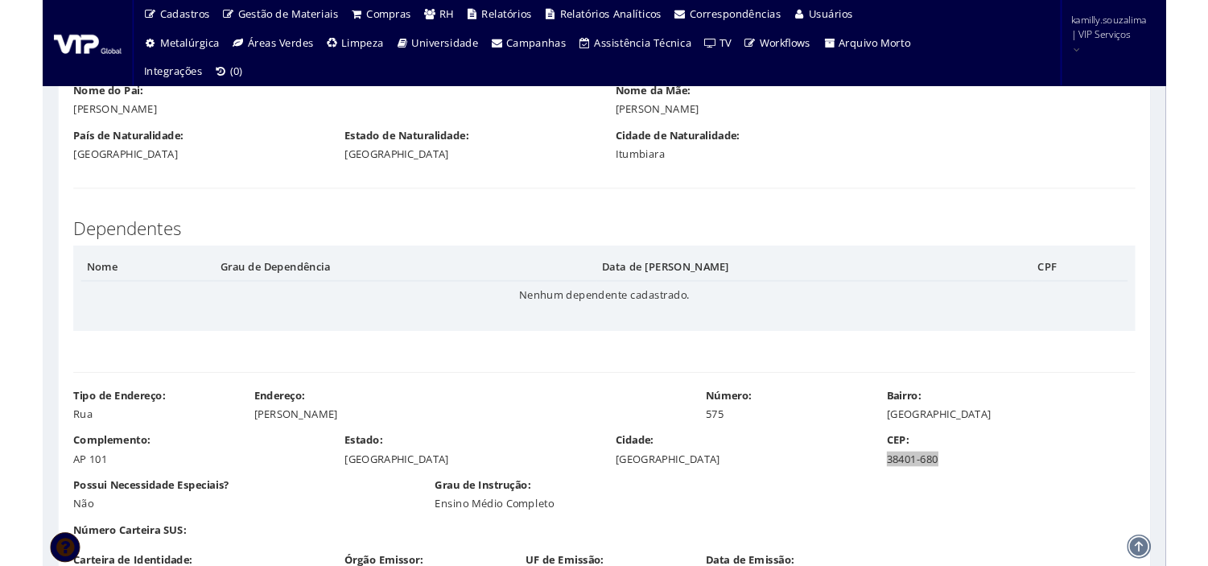
scroll to position [0, 0]
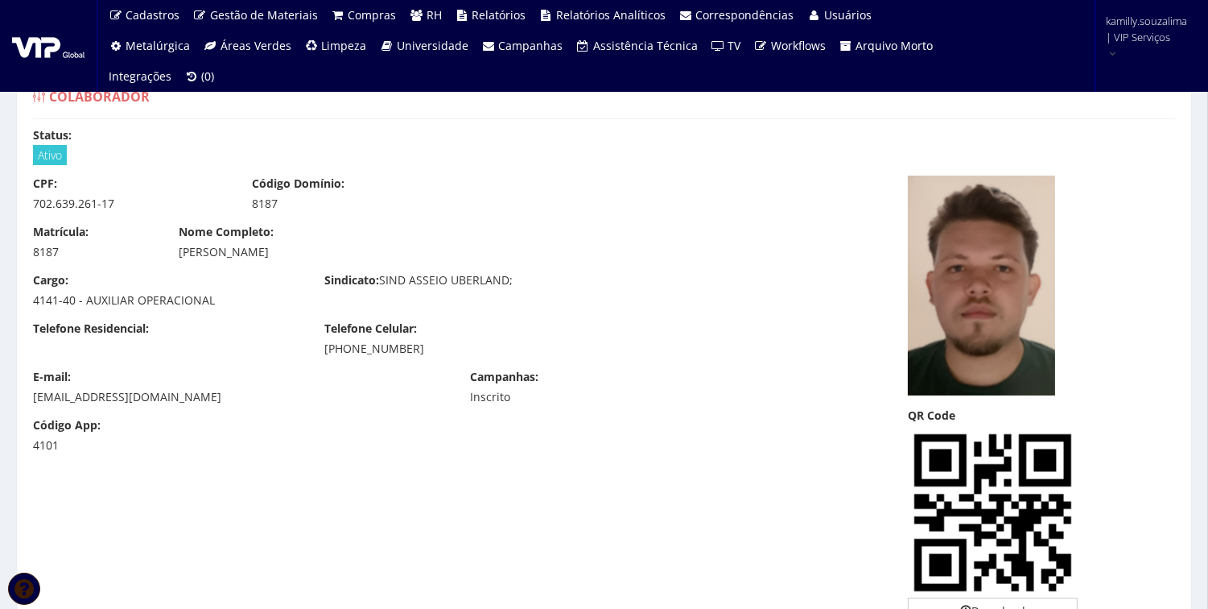
drag, startPoint x: 415, startPoint y: 345, endPoint x: 314, endPoint y: 358, distance: 102.3
click at [314, 358] on div "Telefone Residencial: Telefone Celular: (64) 99232-1106" at bounding box center [458, 344] width 875 height 48
copy div "(64) 99232-1106"
drag, startPoint x: 411, startPoint y: 246, endPoint x: 174, endPoint y: 260, distance: 237.9
click at [174, 260] on div "Matrícula: 8187 Nome Completo: ARTHUR ANDRADE RODRIGUES DE LIRA" at bounding box center [458, 248] width 875 height 48
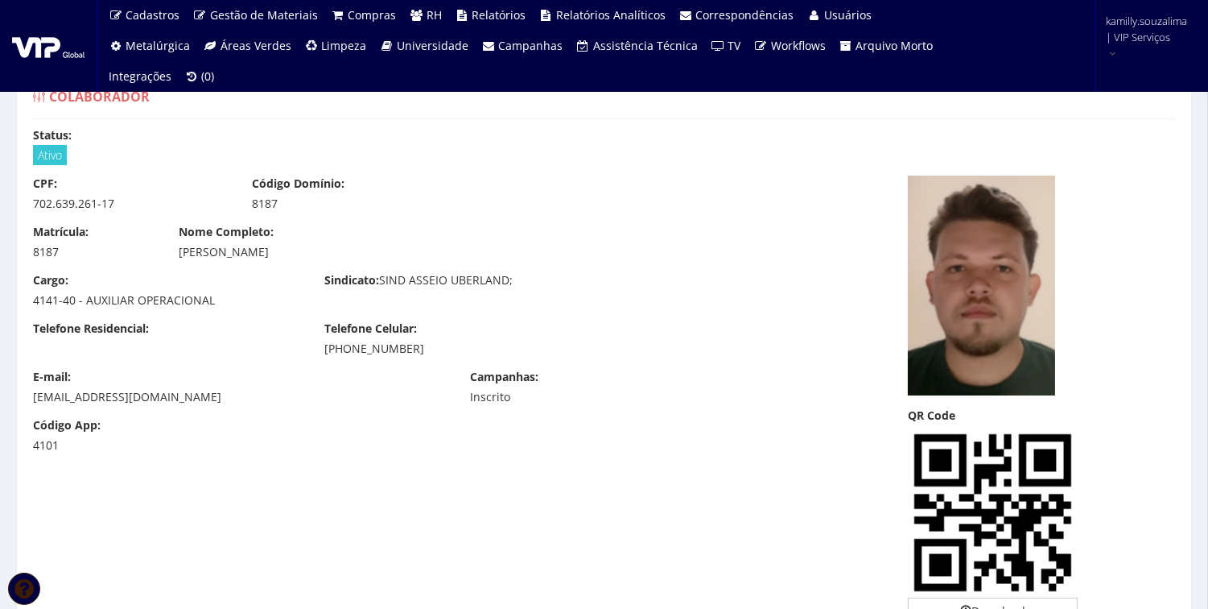
copy div "ARTHUR ANDRADE RODRIGUES DE LIRA"
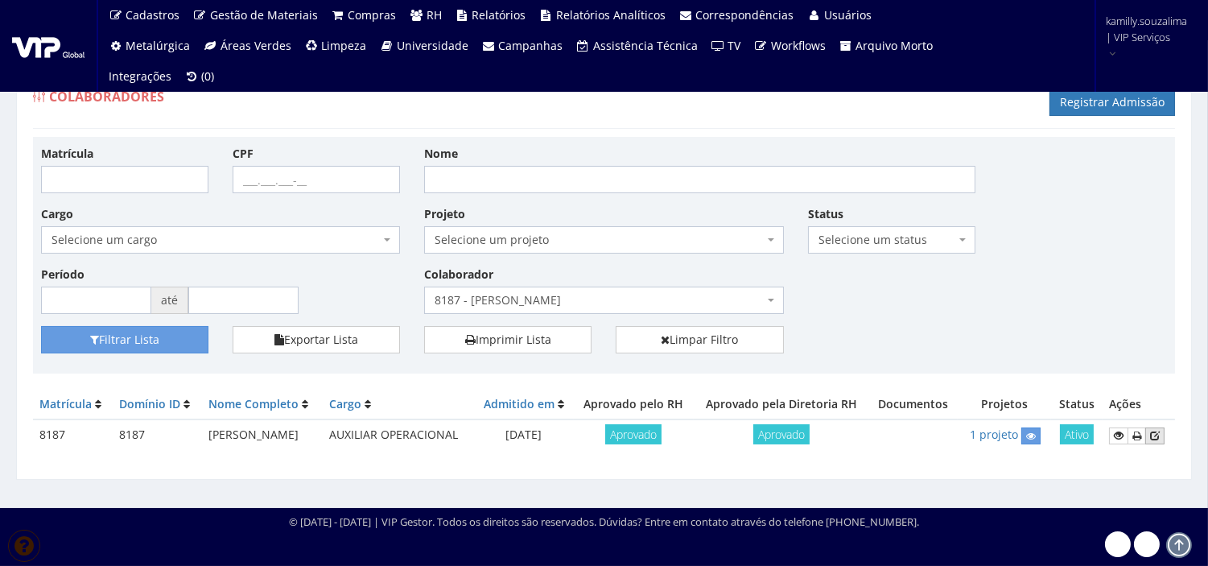
click at [1150, 441] on icon at bounding box center [1155, 435] width 10 height 11
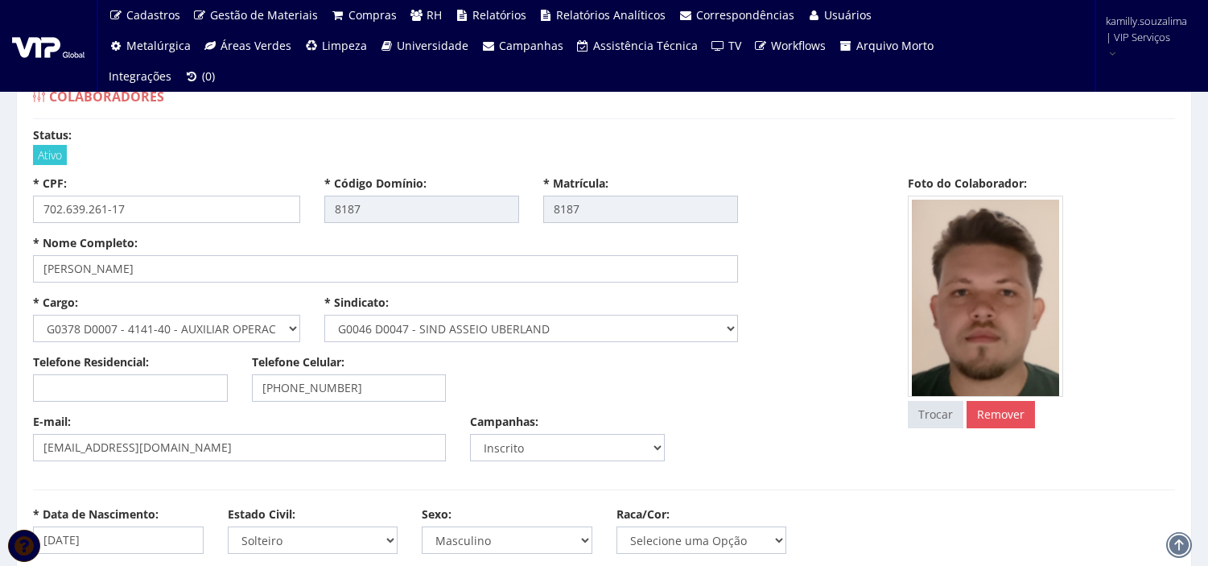
select select
type input "1.541,23"
type input "0,00"
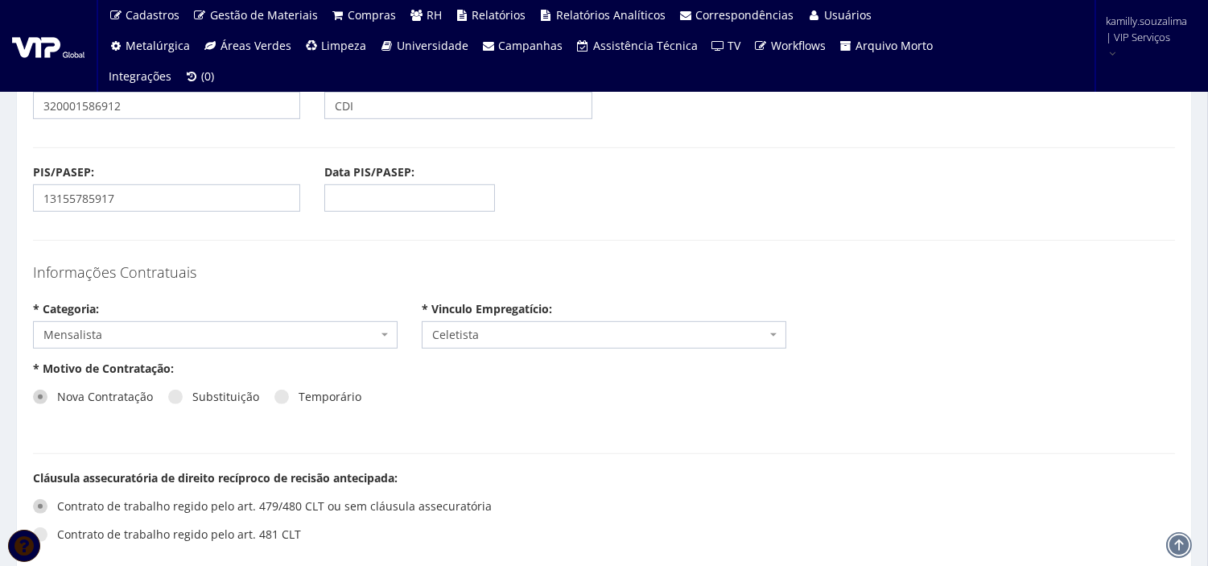
scroll to position [1789, 0]
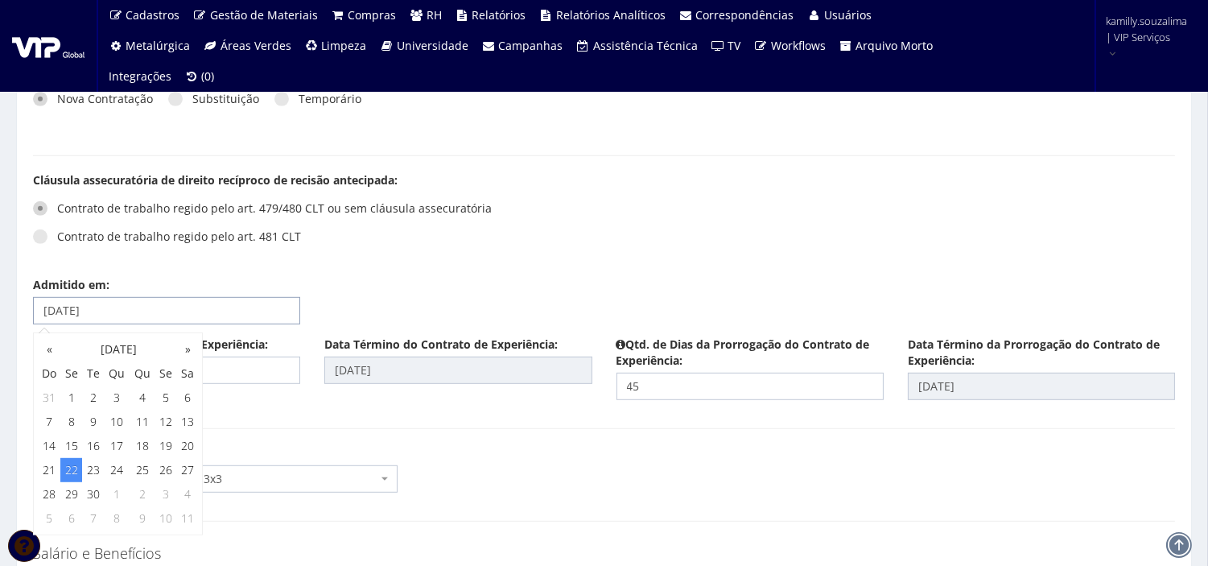
click at [213, 318] on input "22/09/2025" at bounding box center [166, 310] width 267 height 27
click at [145, 444] on td "18" at bounding box center [143, 446] width 26 height 24
type input "[DATE]"
type input "01/11/2025"
type input "16/12/2025"
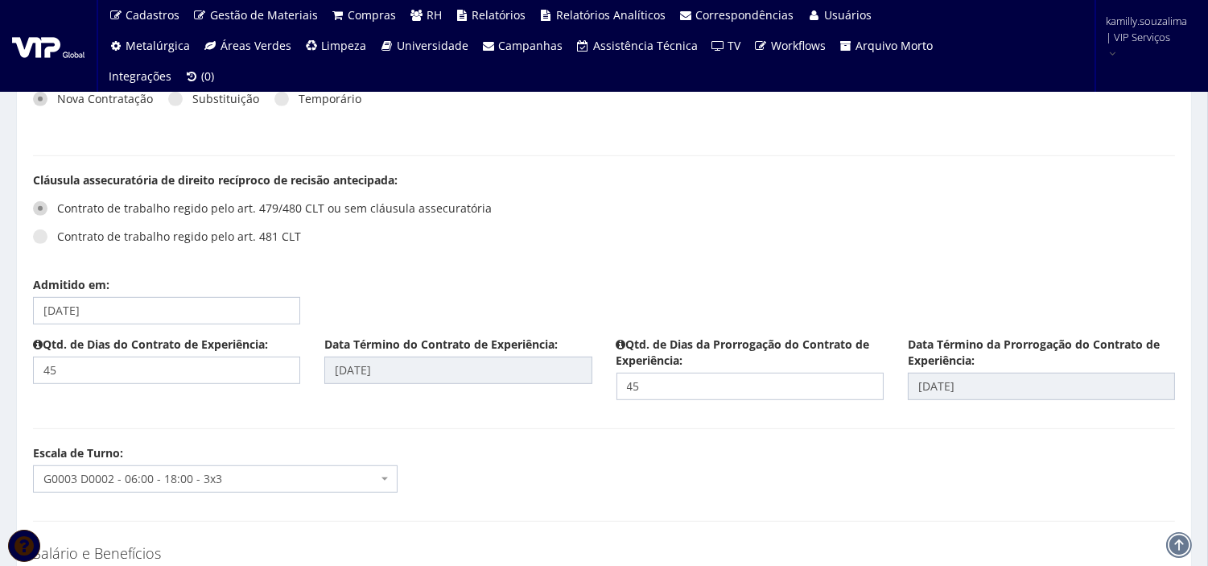
click at [385, 428] on hr at bounding box center [604, 428] width 1142 height 1
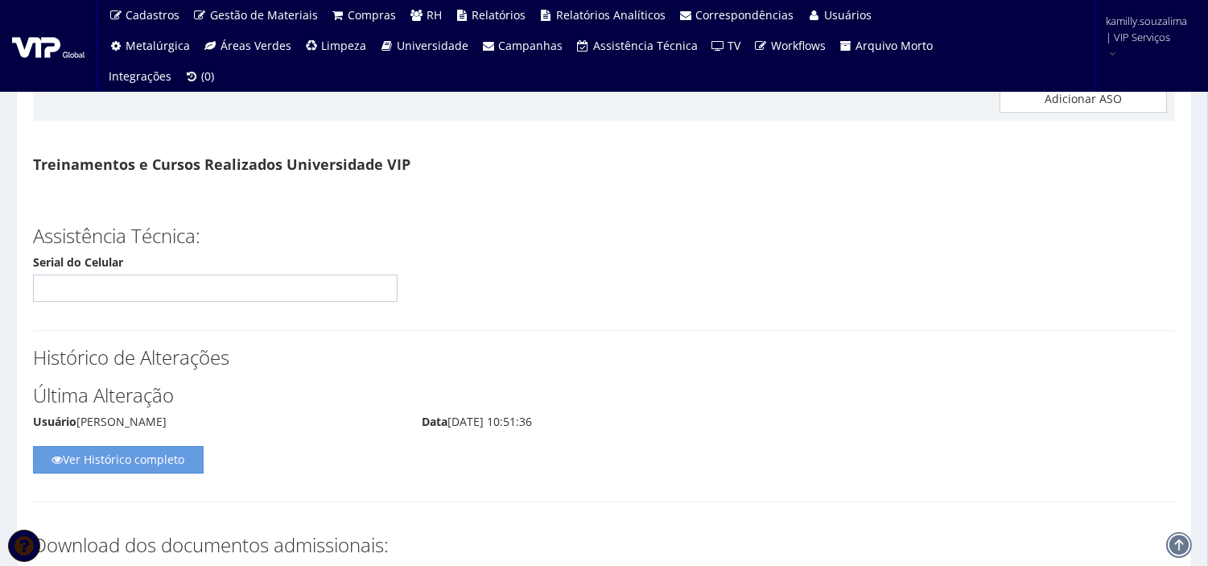
scroll to position [8920, 0]
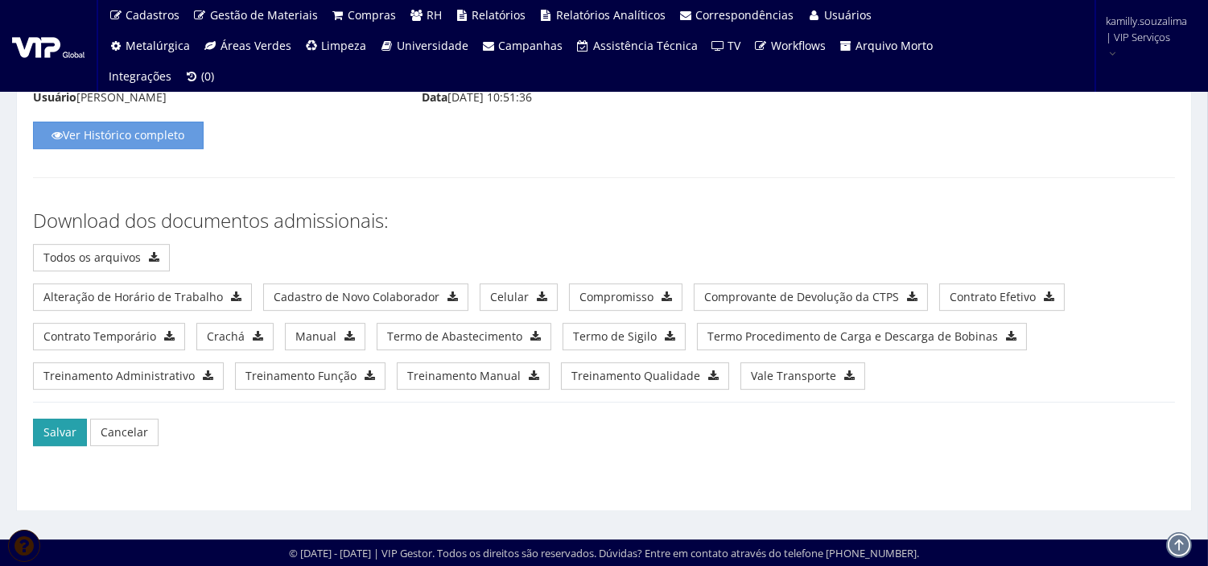
click at [58, 428] on button "Salvar" at bounding box center [60, 432] width 54 height 27
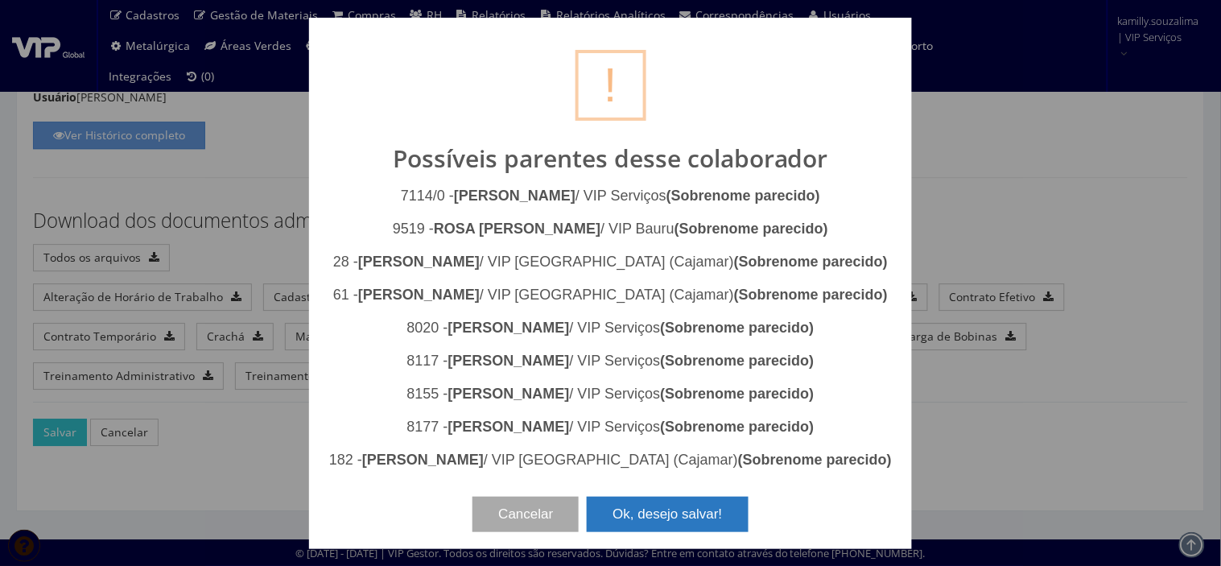
click at [695, 501] on button "Ok, desejo salvar!" at bounding box center [667, 514] width 161 height 35
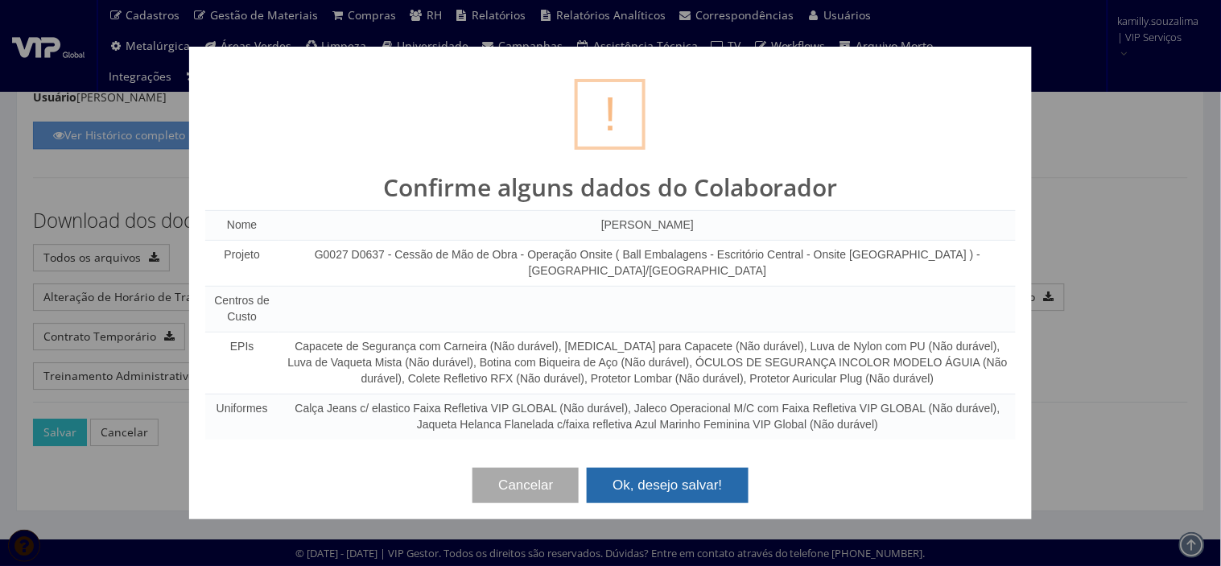
drag, startPoint x: 693, startPoint y: 470, endPoint x: 720, endPoint y: 462, distance: 28.5
click at [695, 470] on button "Ok, desejo salvar!" at bounding box center [667, 485] width 161 height 35
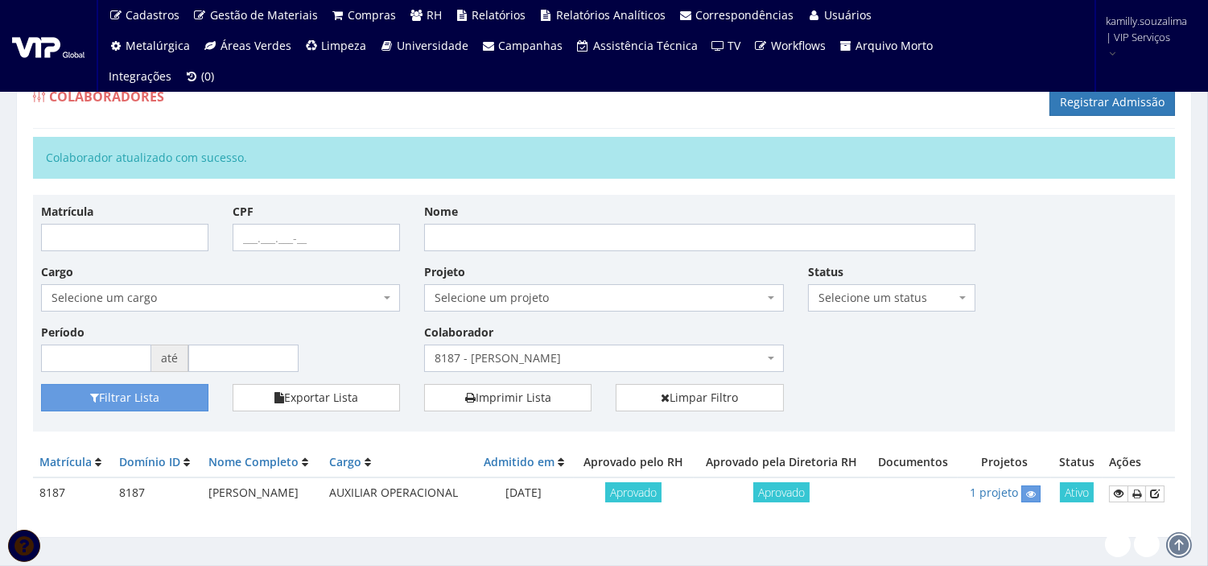
scroll to position [60, 0]
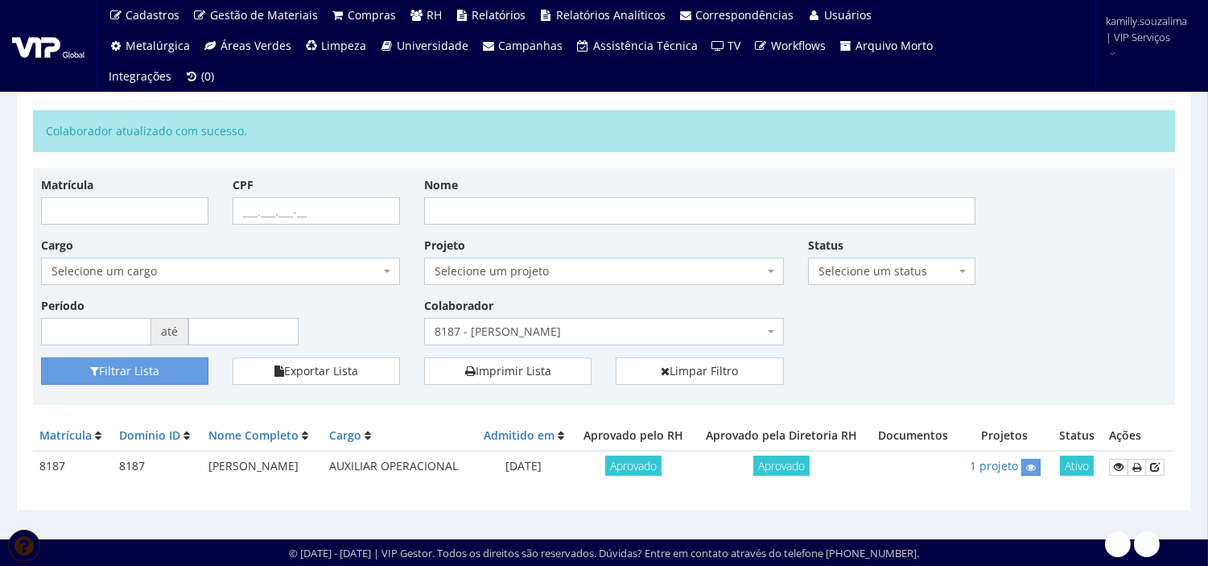
click at [632, 324] on span "8187 - [PERSON_NAME]" at bounding box center [599, 332] width 328 height 16
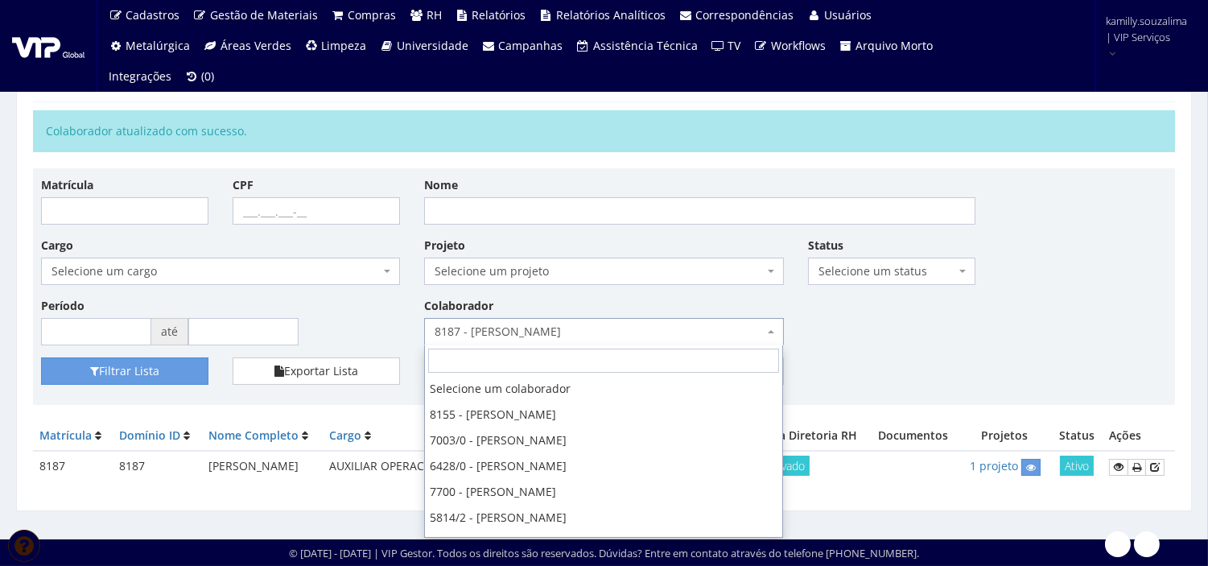
scroll to position [179, 0]
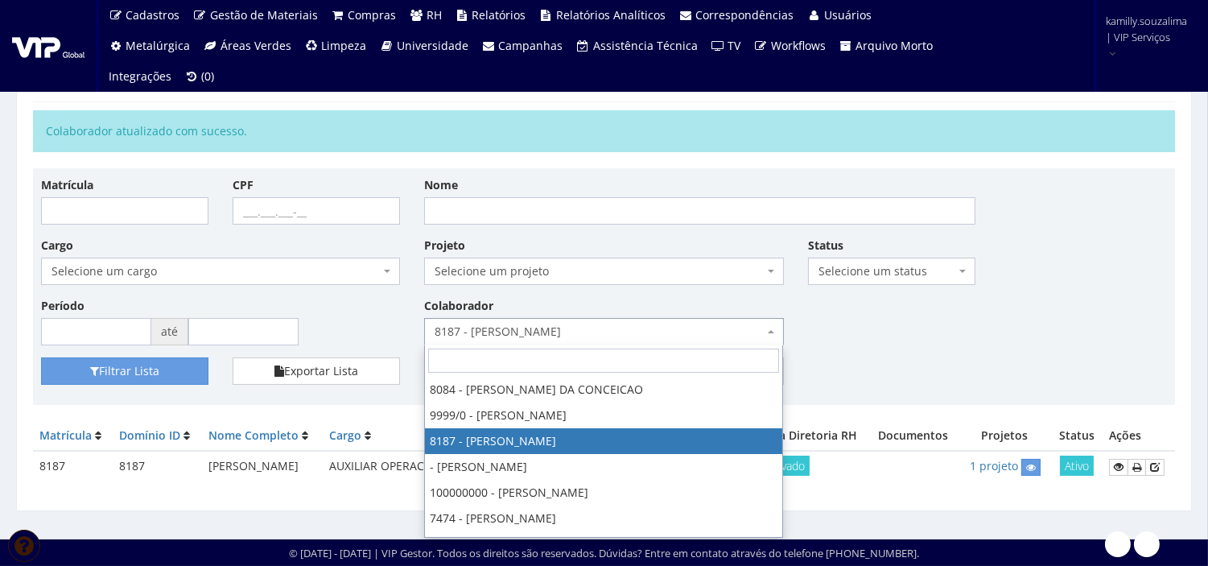
click at [1015, 357] on div "Filtrar Lista Exportar Lista Imprimir Lista Limpar Filtro" at bounding box center [604, 376] width 1150 height 39
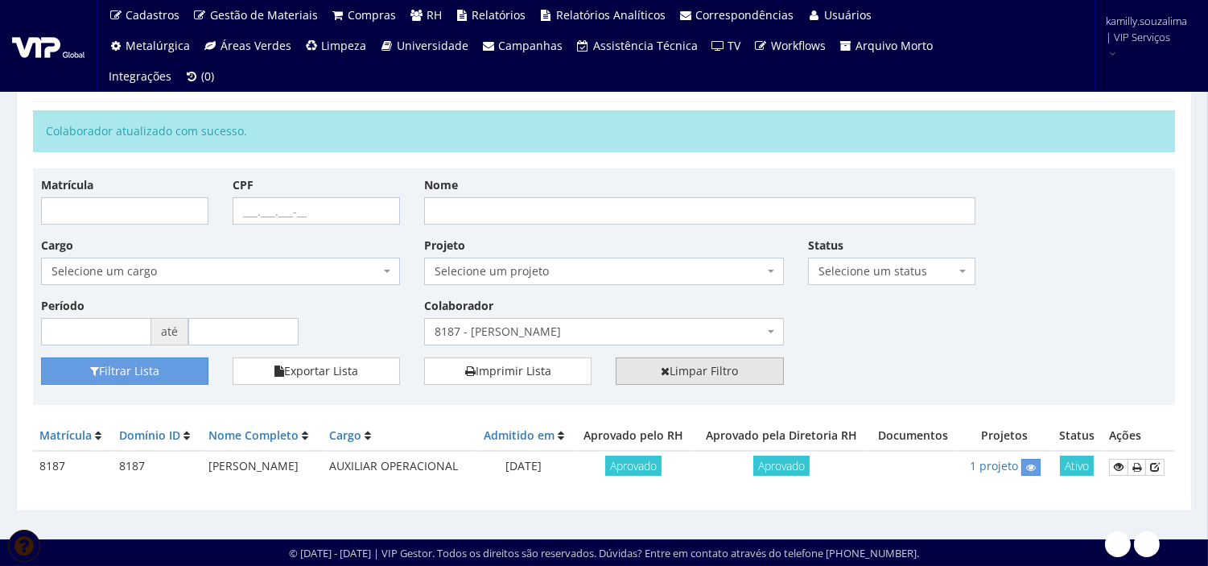
click at [734, 357] on link "Limpar Filtro" at bounding box center [699, 370] width 167 height 27
